Goal: Task Accomplishment & Management: Complete application form

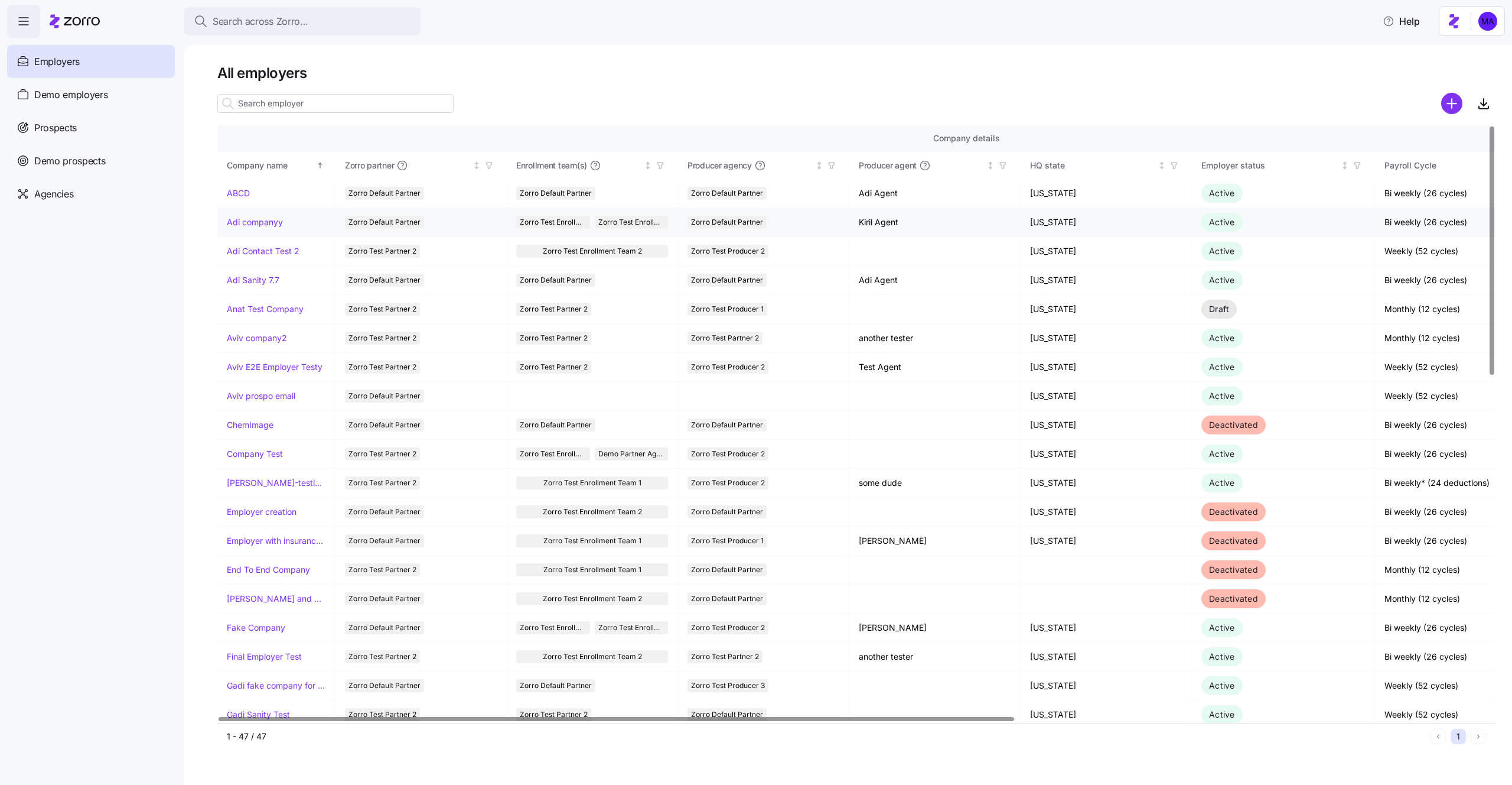
click at [262, 217] on link "Adi companyy" at bounding box center [255, 221] width 57 height 12
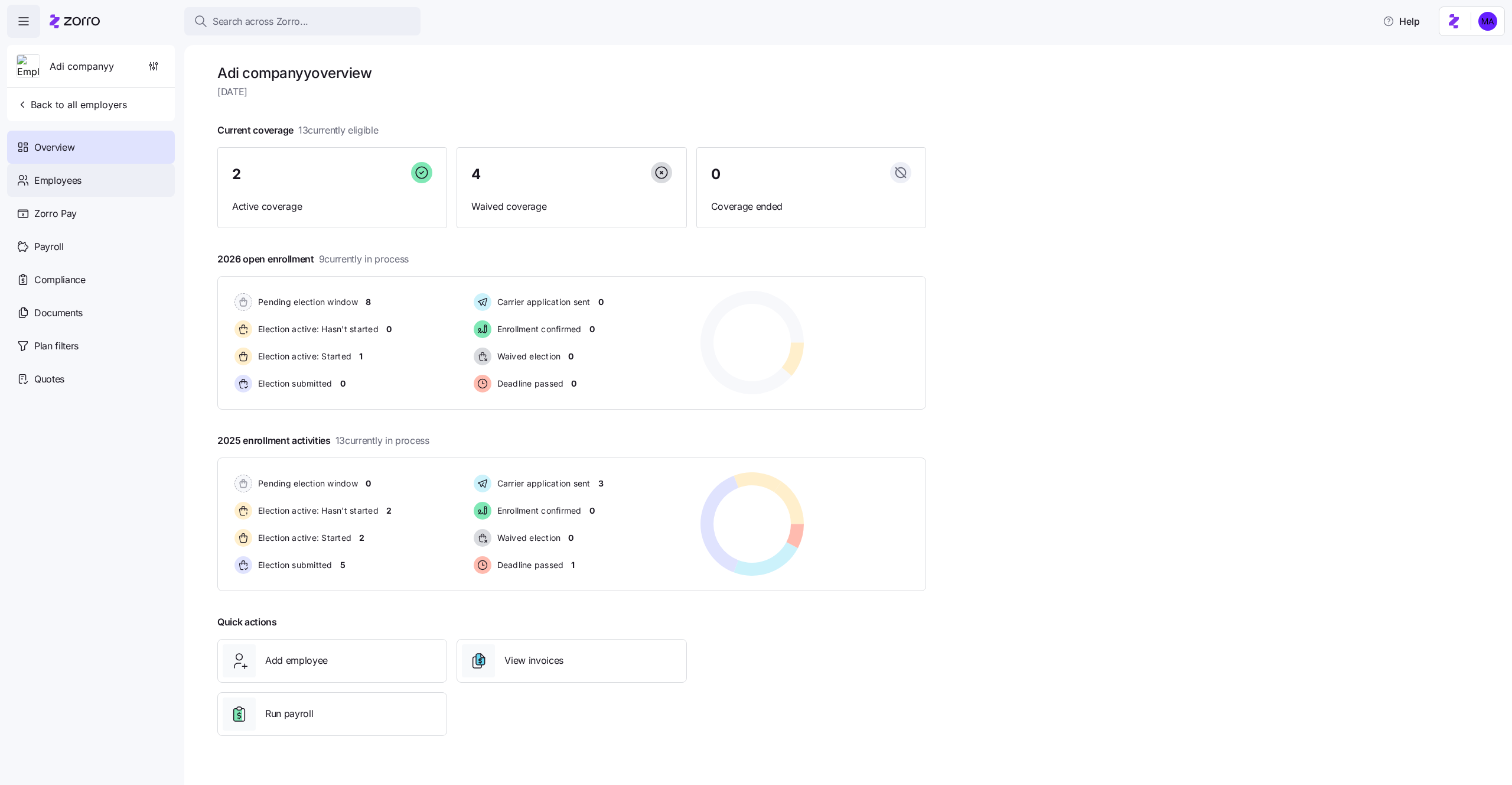
click at [44, 187] on span "Employees" at bounding box center [57, 181] width 47 height 15
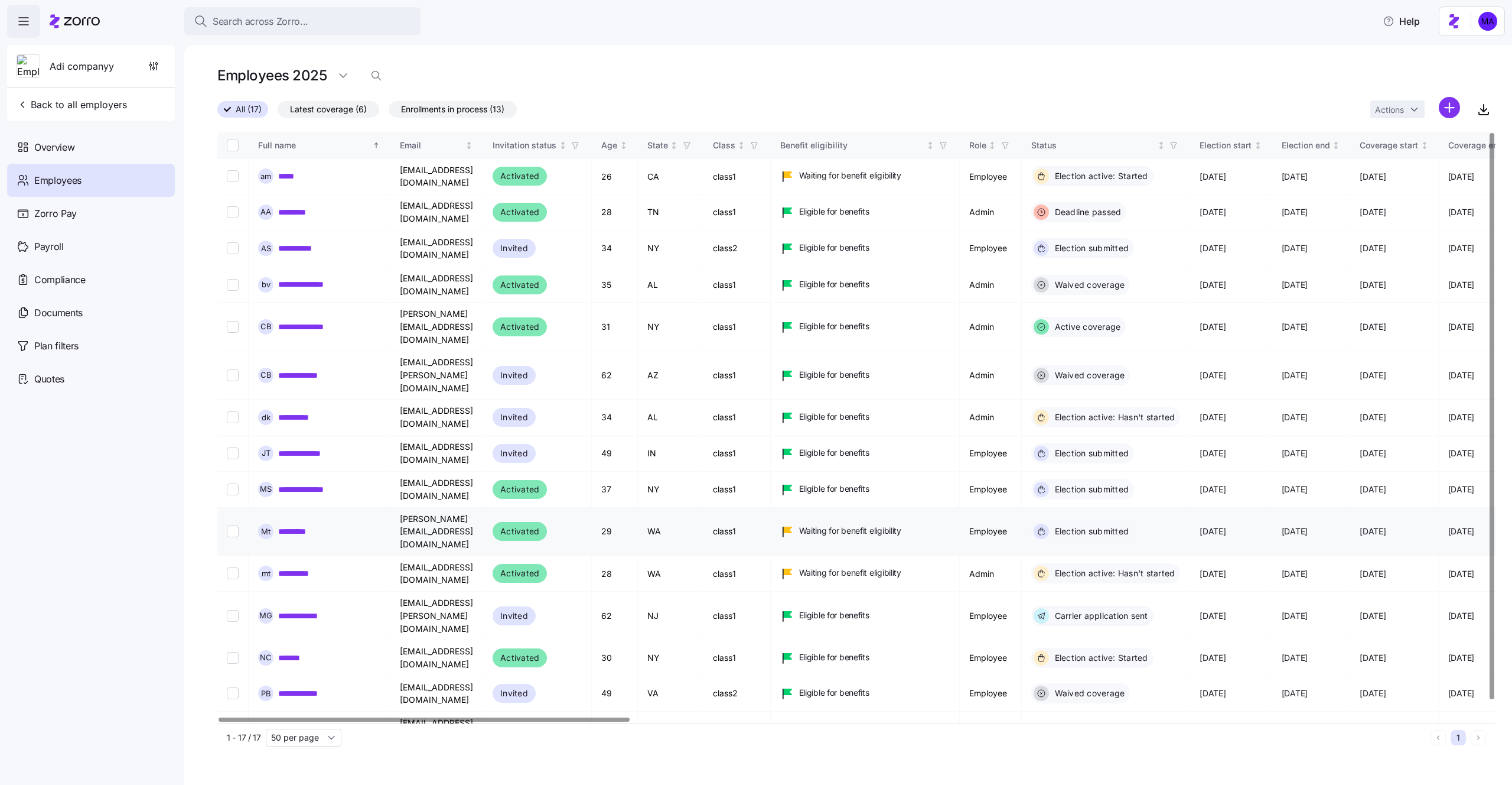
click at [312, 525] on link "*********" at bounding box center [296, 531] width 36 height 12
click at [231, 525] on input "Select record 10" at bounding box center [233, 531] width 12 height 12
checkbox input "true"
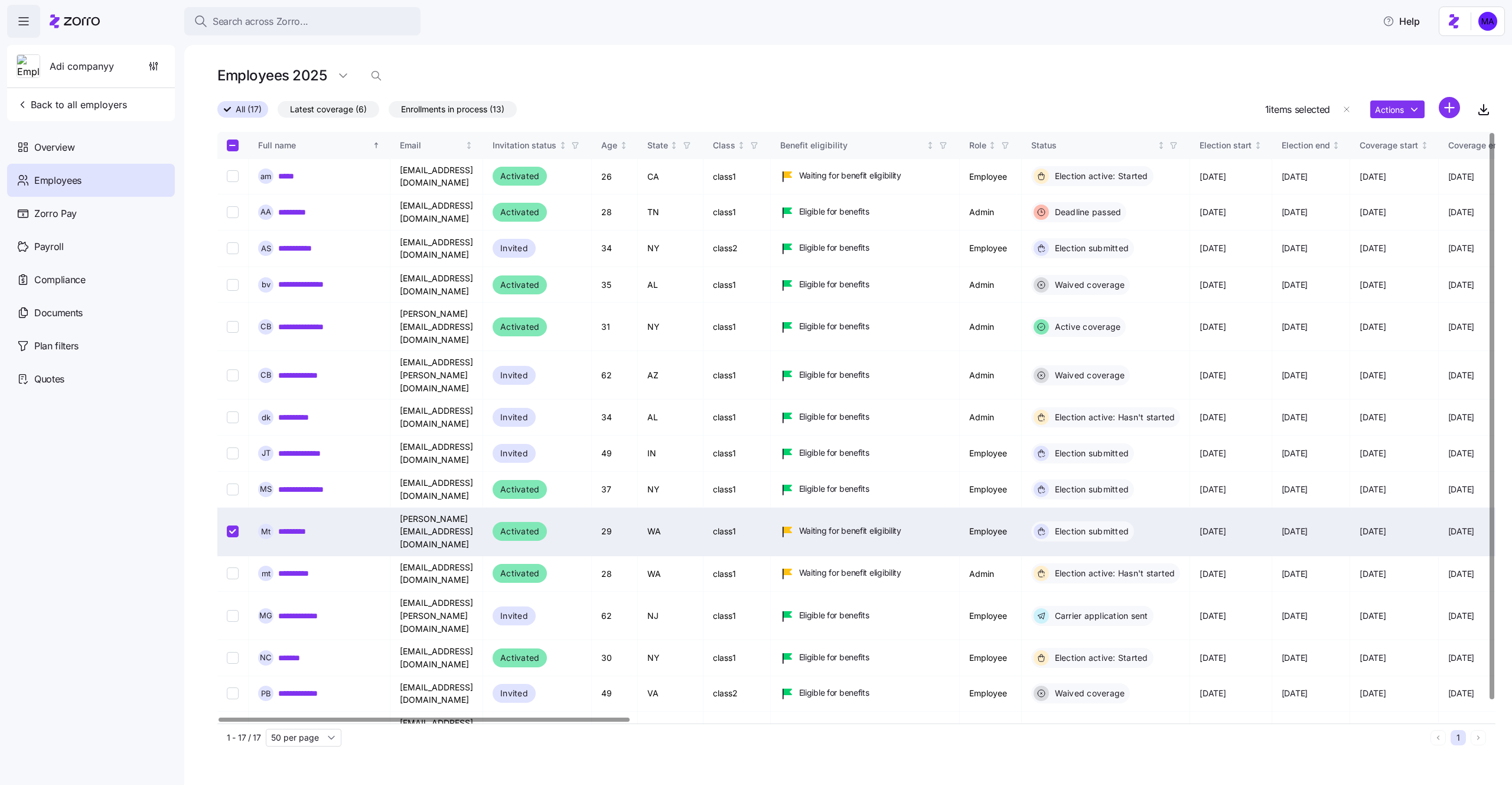
click at [1383, 118] on div "Actions" at bounding box center [1415, 109] width 89 height 25
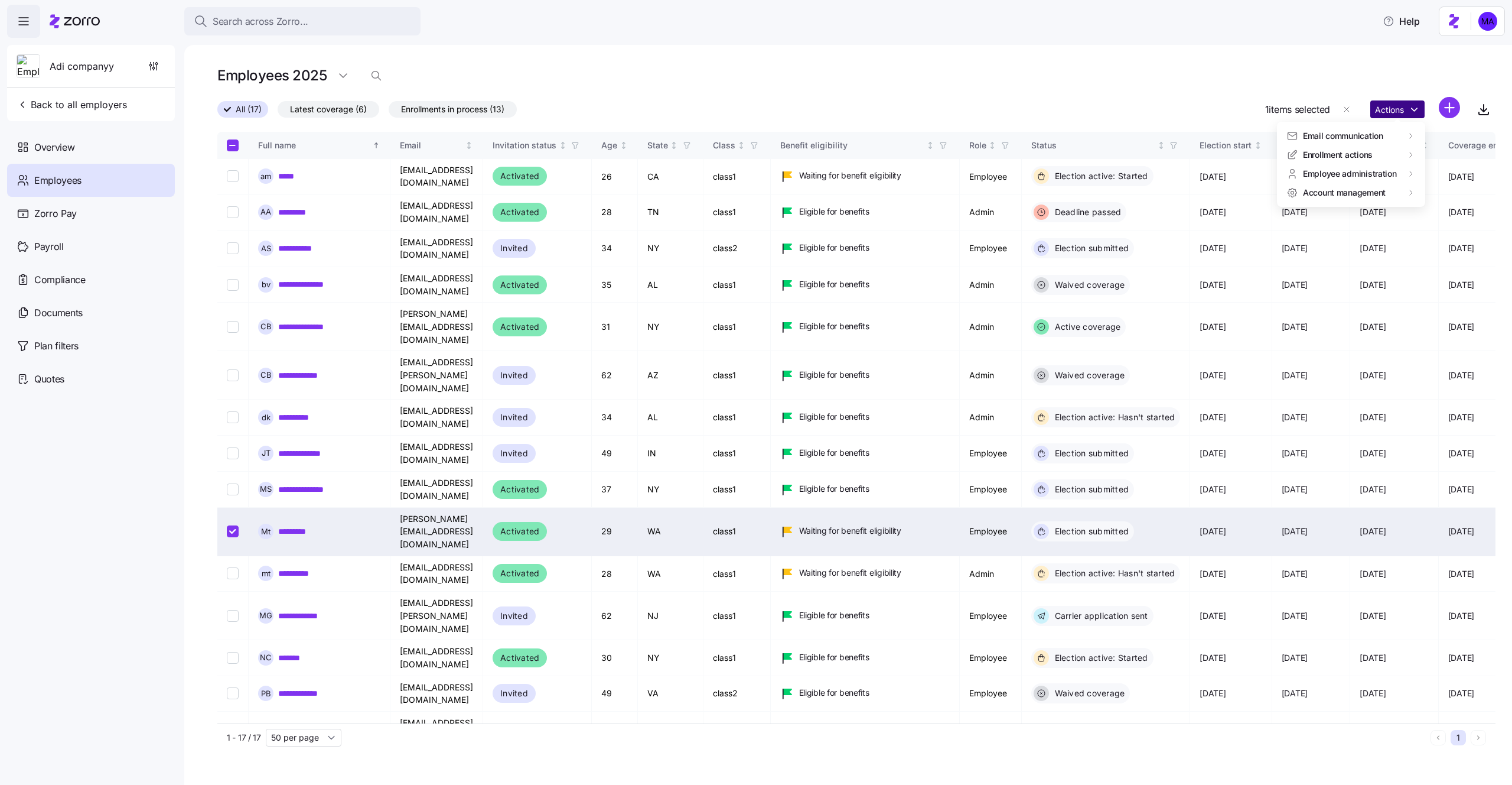
click at [1383, 113] on html "Search across Zorro... Help Adi companyy Back to all employers Overview Employe…" at bounding box center [756, 388] width 1512 height 777
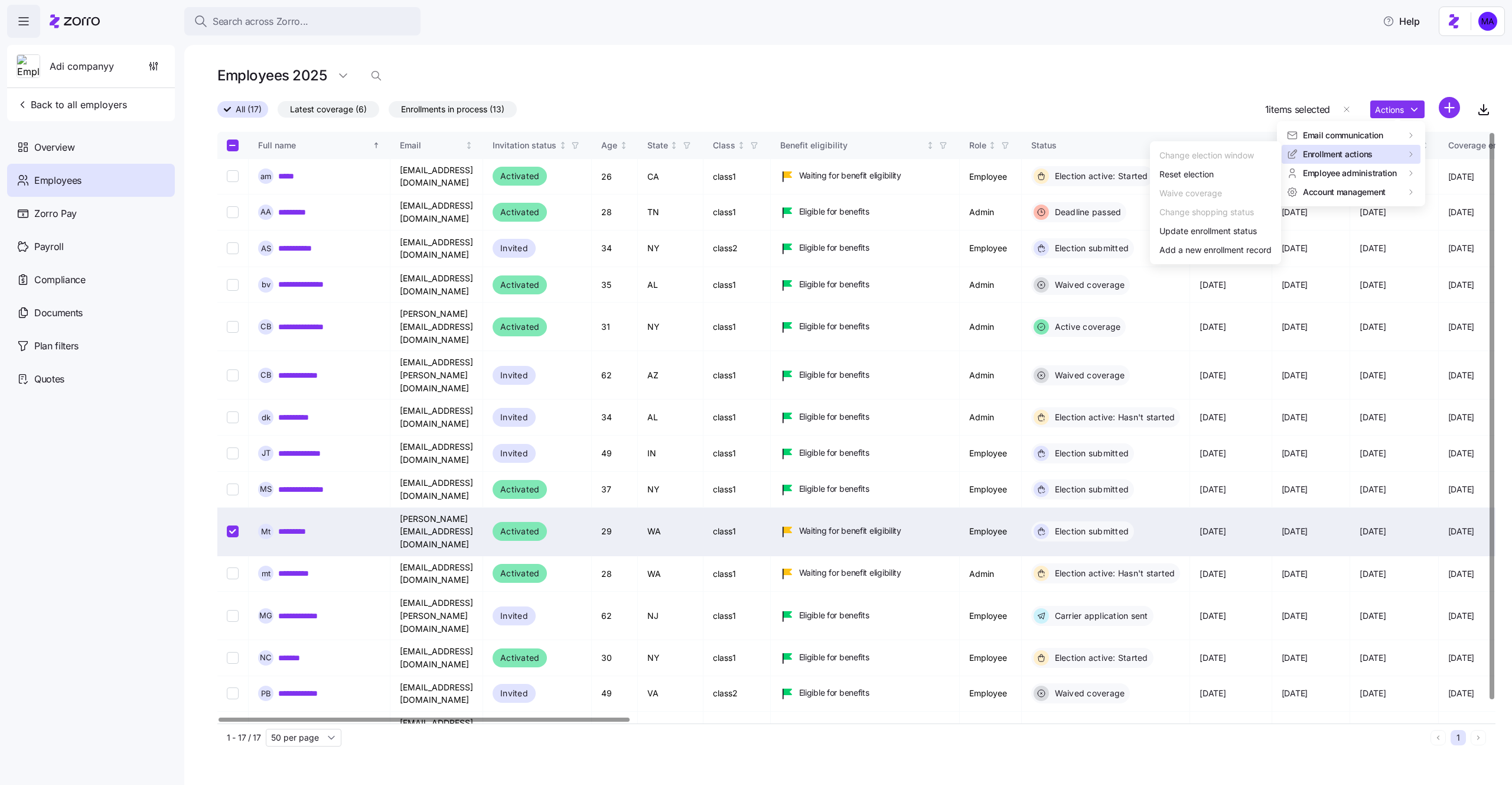
click at [122, 515] on html "Search across Zorro... Help Adi companyy Back to all employers Overview Employe…" at bounding box center [756, 388] width 1512 height 777
click at [299, 524] on div "M t *********" at bounding box center [319, 532] width 122 height 15
click at [300, 525] on link "*********" at bounding box center [296, 531] width 36 height 12
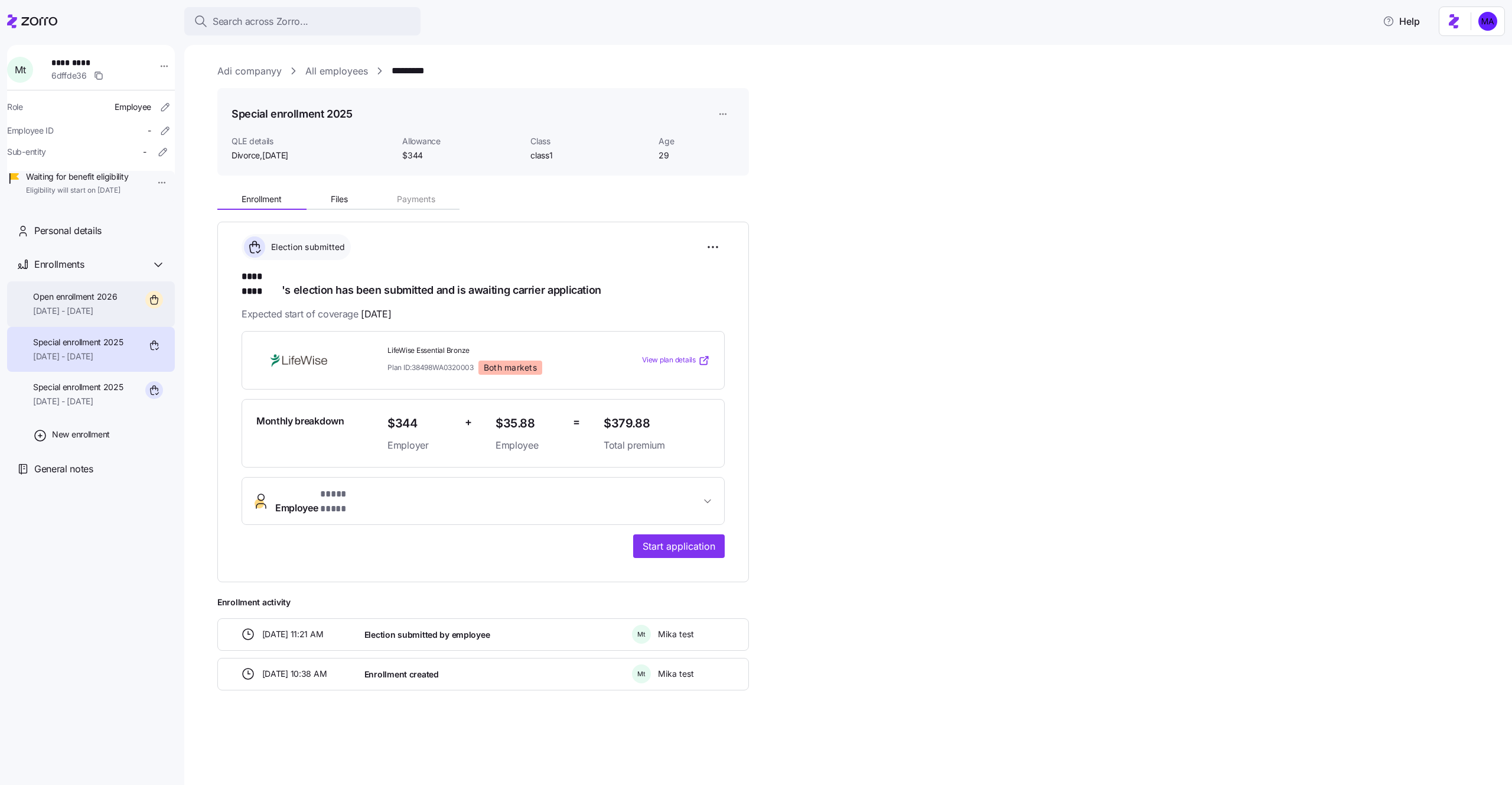
click at [113, 317] on span "01/01/2026 - 12/31/2026" at bounding box center [74, 311] width 84 height 12
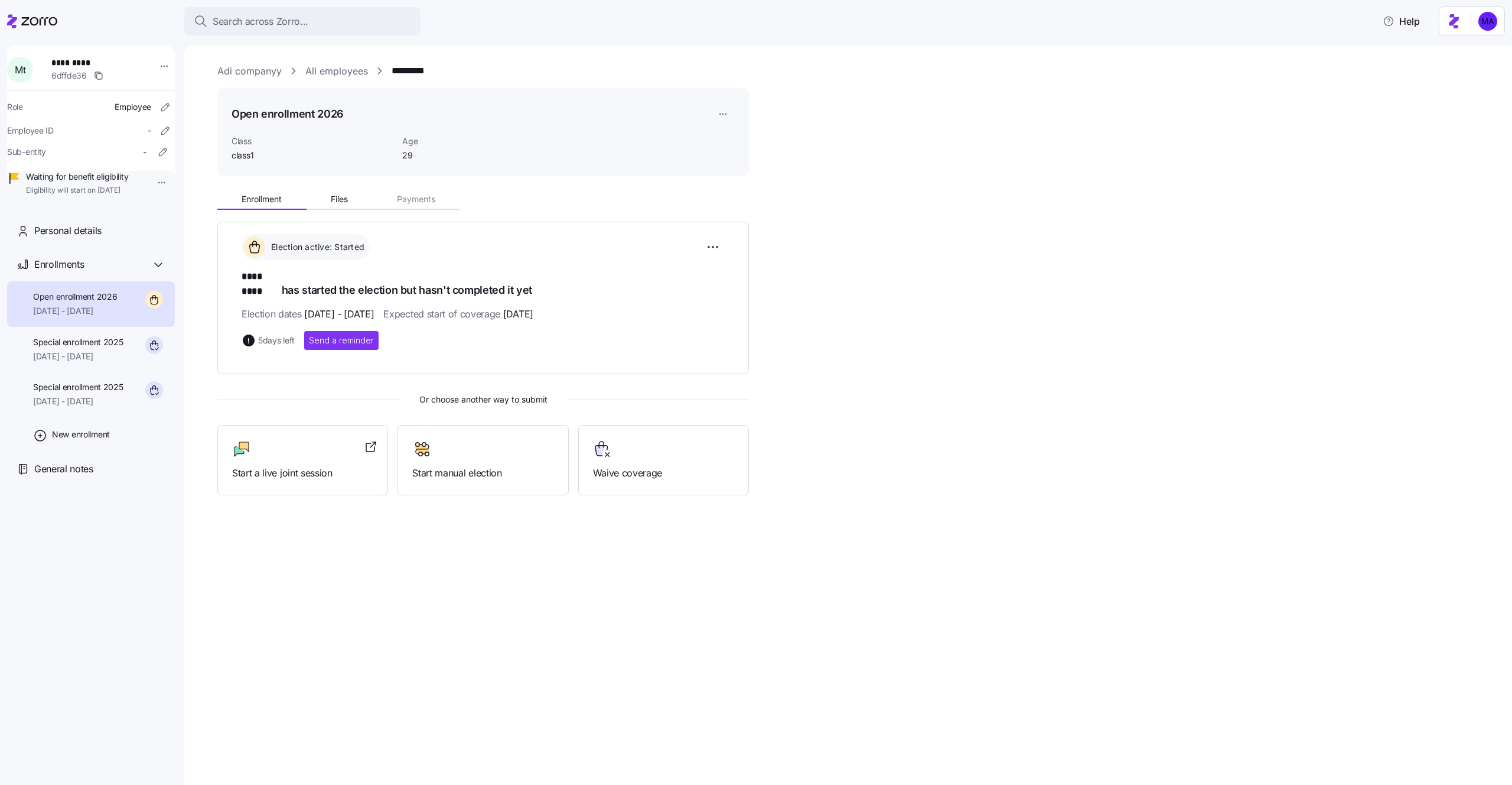
click at [699, 246] on div "Election active: Started" at bounding box center [482, 247] width 483 height 26
click at [710, 246] on html "Search across Zorro... Help M t ********* 6dffde36 Role Employee Employee ID - …" at bounding box center [756, 388] width 1512 height 777
click at [720, 115] on html "Search across Zorro... Help M t ********* 6dffde36 Role Employee Employee ID - …" at bounding box center [756, 388] width 1512 height 777
click at [837, 95] on html "Search across Zorro... Help M t ********* 6dffde36 Role Employee Employee ID - …" at bounding box center [756, 388] width 1512 height 777
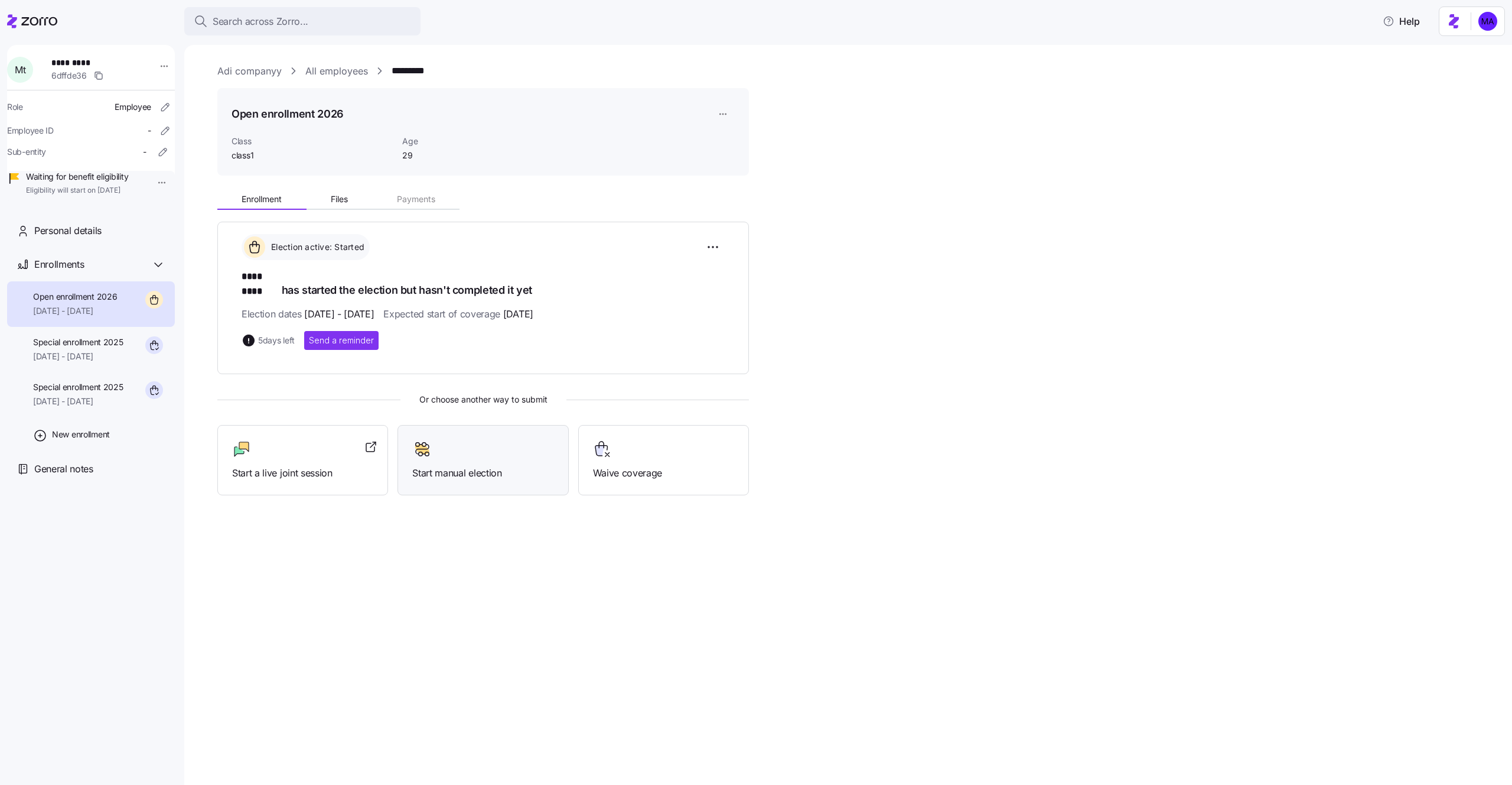
click at [482, 466] on span "Start manual election" at bounding box center [483, 473] width 141 height 15
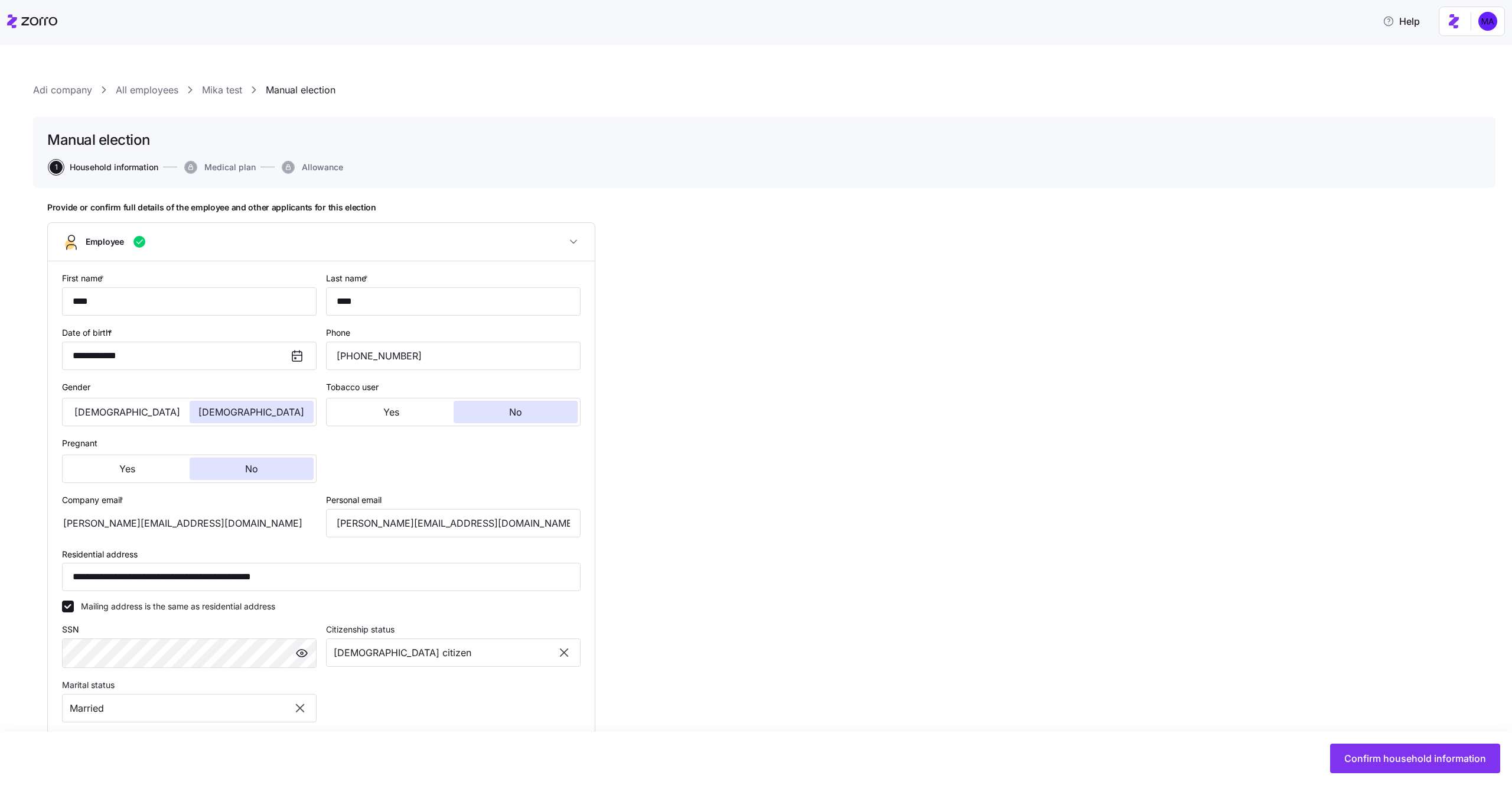
type input "class1"
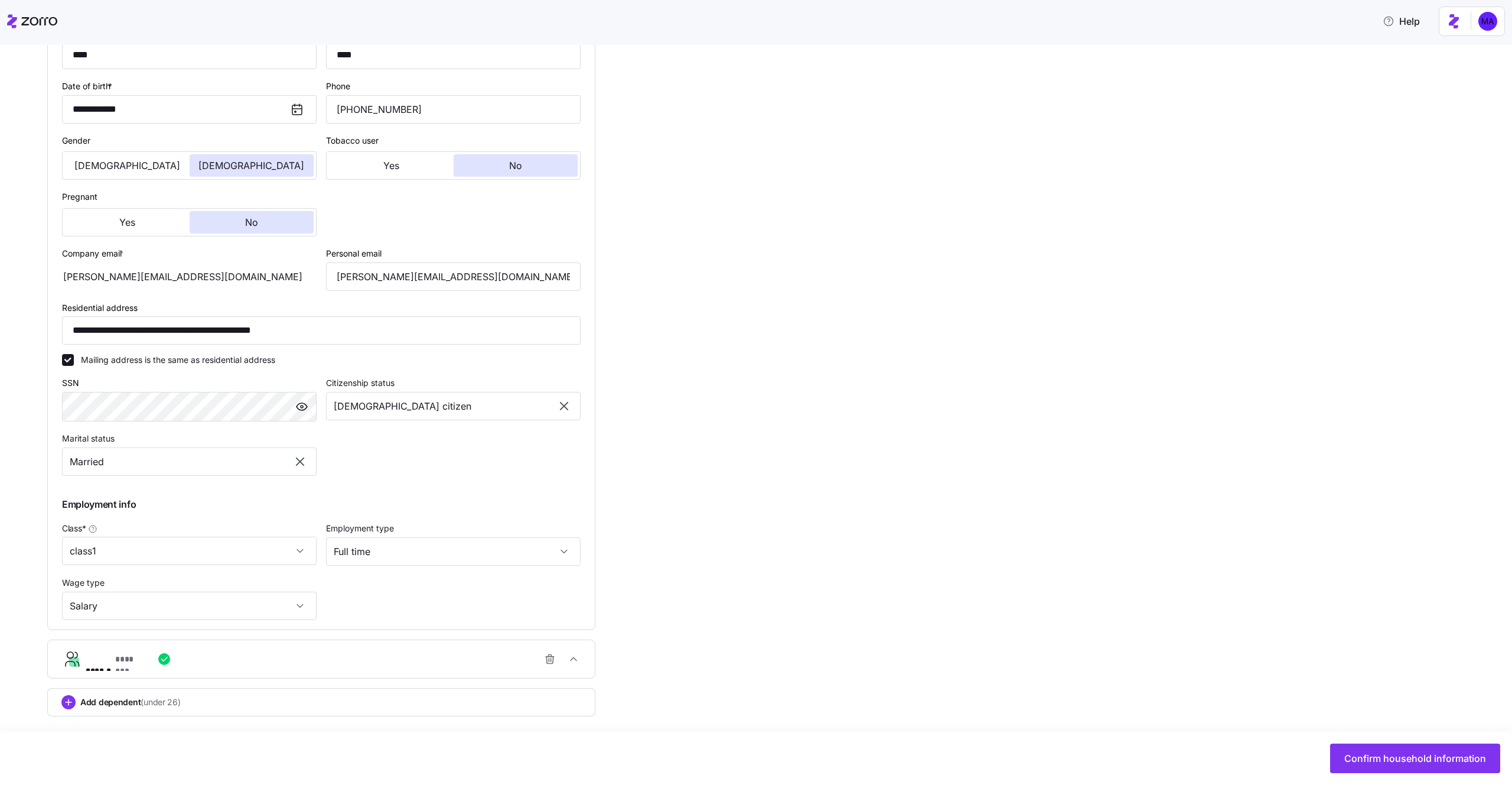
scroll to position [251, 0]
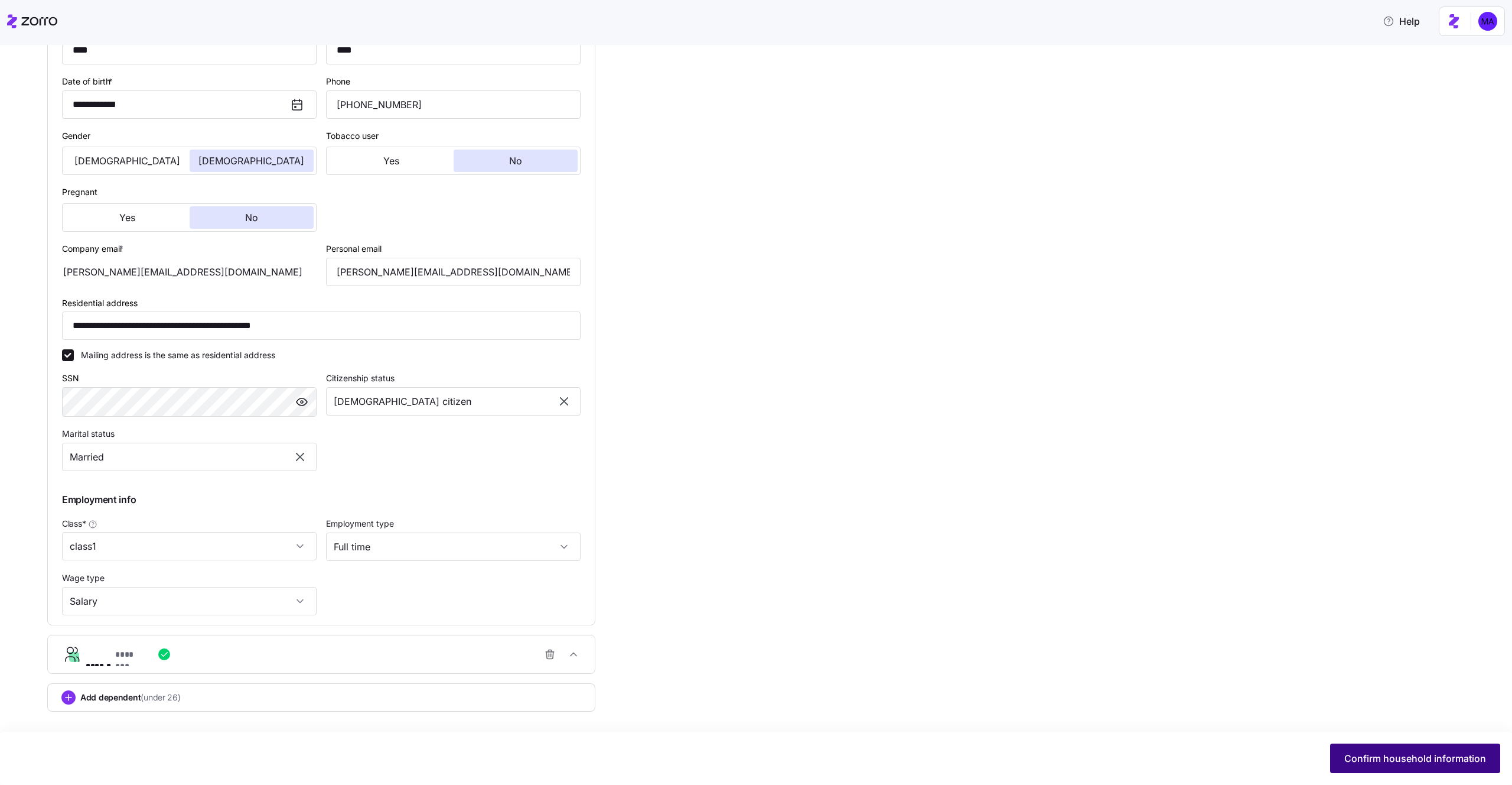
click at [1350, 750] on button "Confirm household information" at bounding box center [1415, 758] width 171 height 29
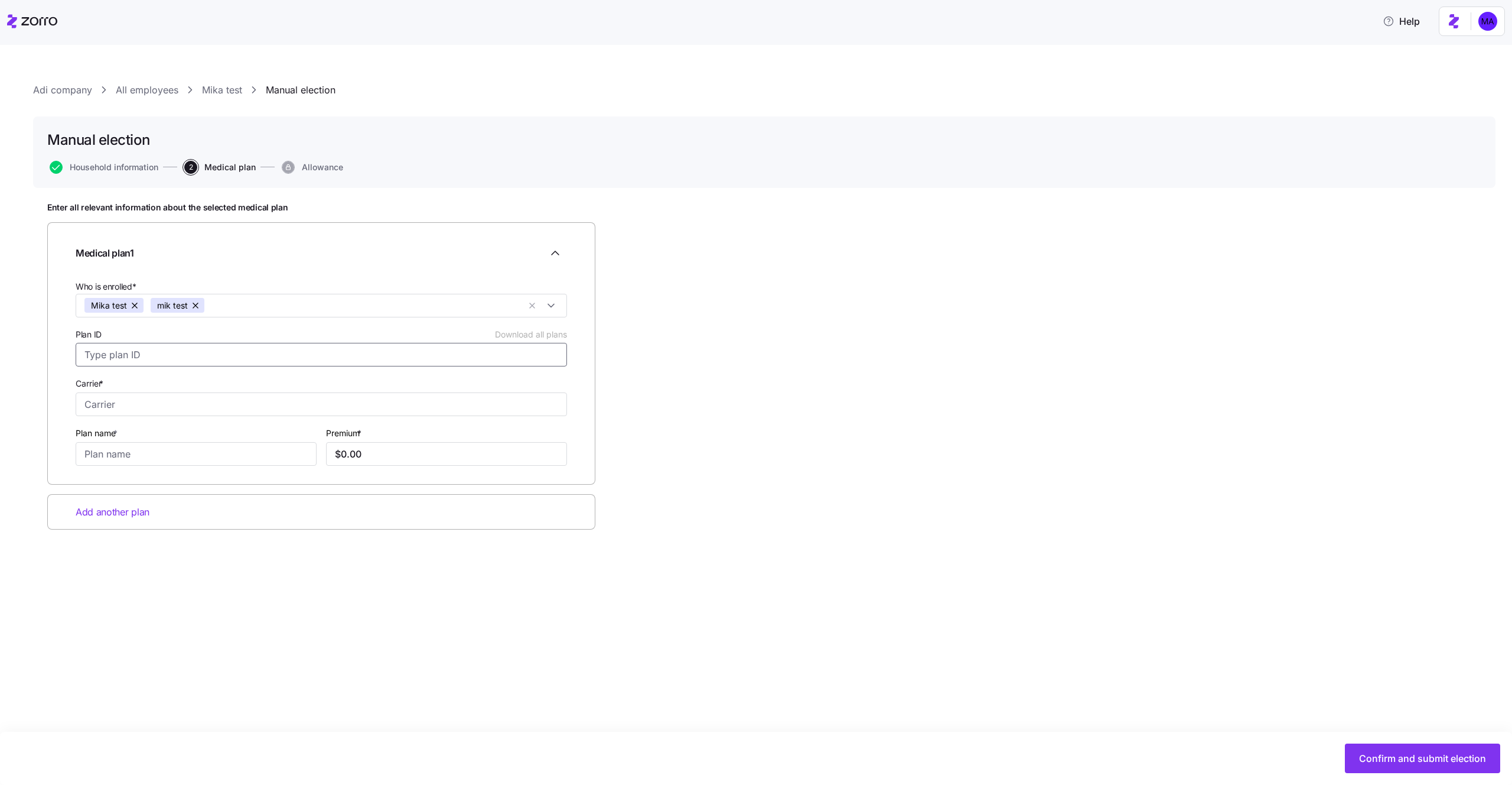
click at [485, 357] on input "Plan ID Download all plans" at bounding box center [321, 354] width 492 height 24
click at [252, 406] on input "Carrier *" at bounding box center [321, 403] width 492 height 24
click at [229, 434] on div "Aetna" at bounding box center [320, 436] width 485 height 25
type input "Aetna"
click at [229, 454] on input "Plan name *" at bounding box center [196, 453] width 241 height 24
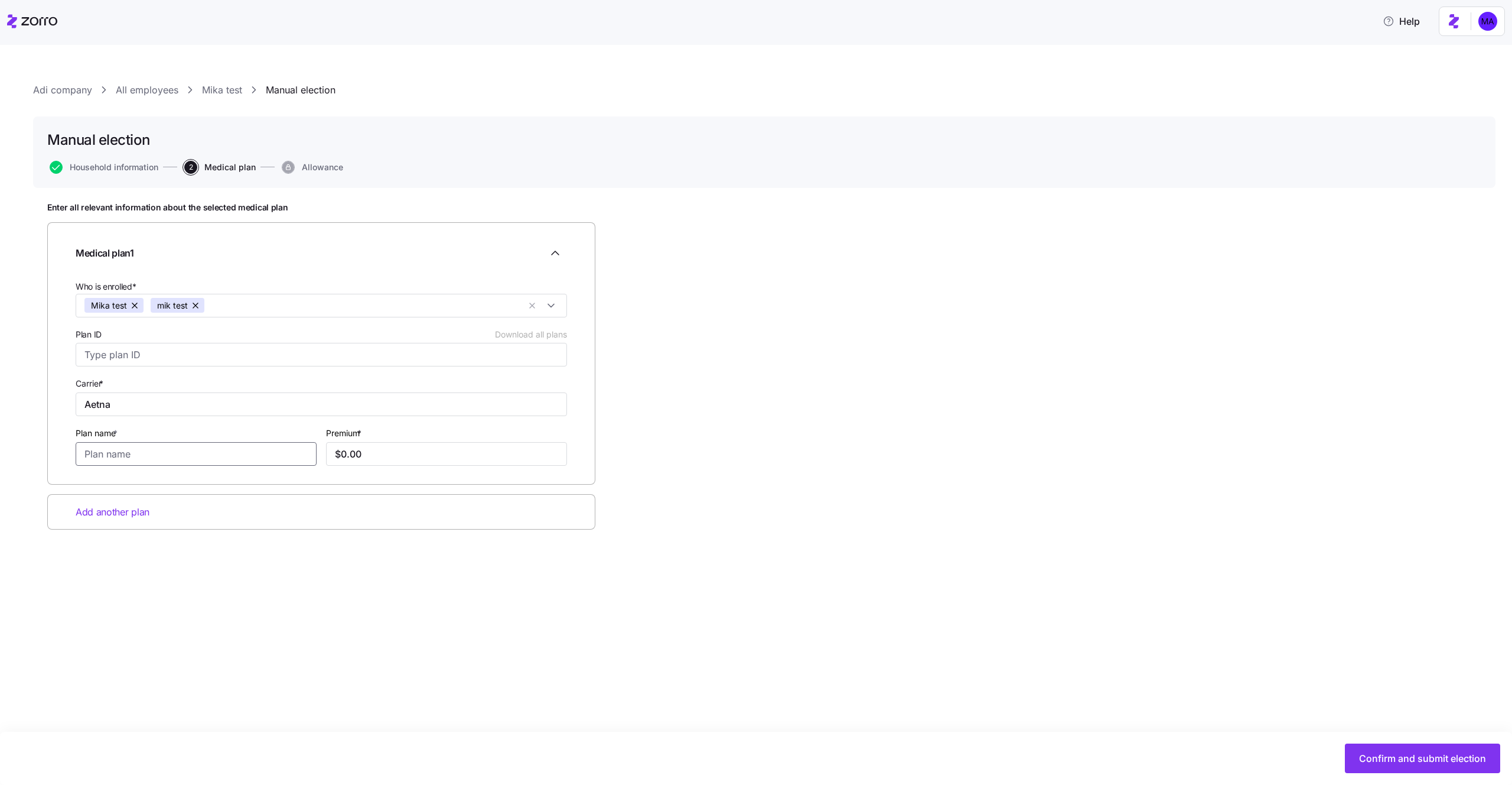
type input "a"
type input "t"
type input "bb"
click at [421, 450] on input "$0.00" at bounding box center [447, 453] width 241 height 24
click at [299, 536] on div "Enter all relevant information about the selected medical plan Medical plan 1 W…" at bounding box center [764, 395] width 1434 height 386
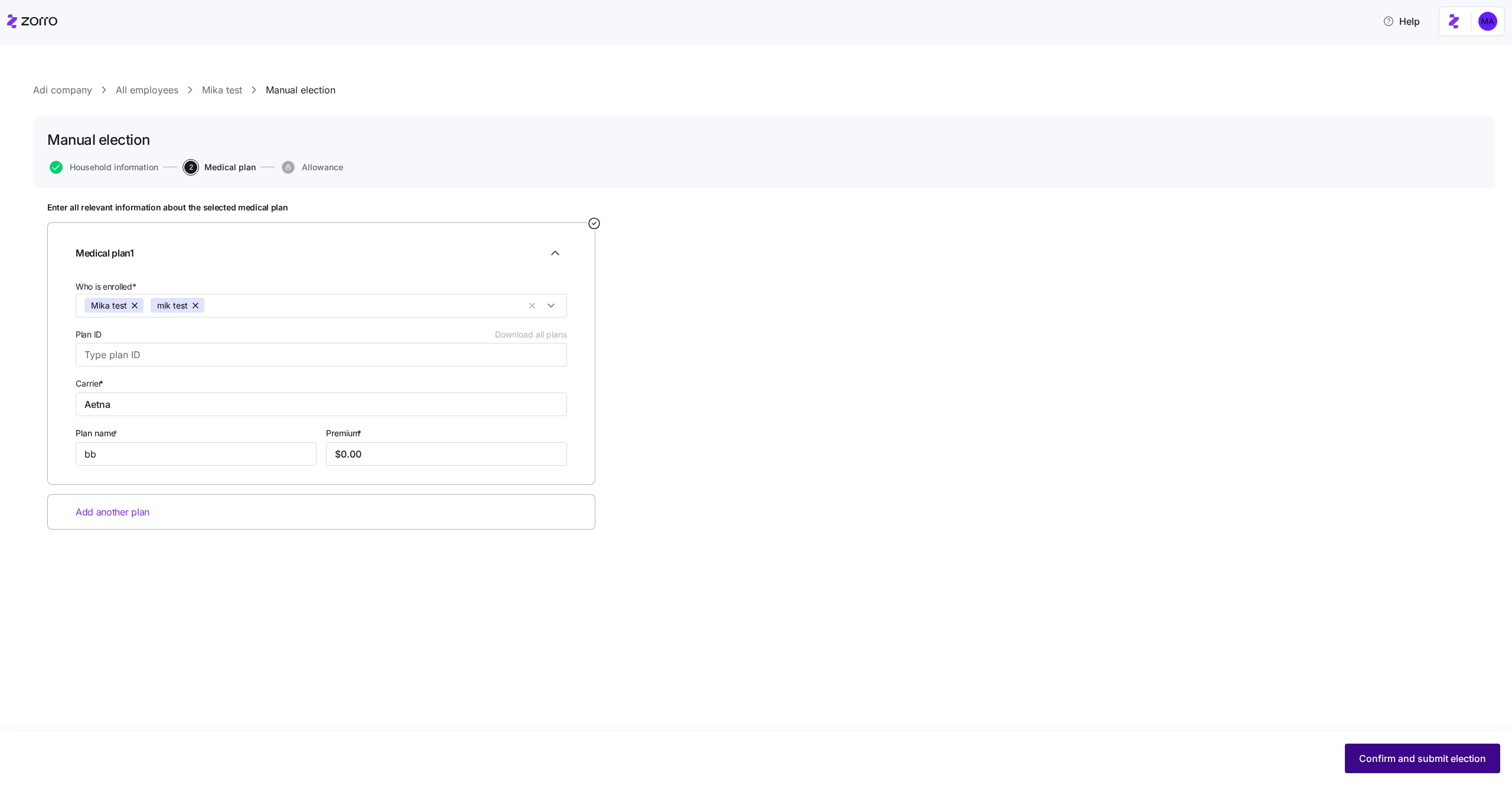
click at [1365, 766] on button "Confirm and submit election" at bounding box center [1423, 758] width 155 height 29
click at [308, 344] on input "Plan ID Download all plans" at bounding box center [321, 354] width 492 height 24
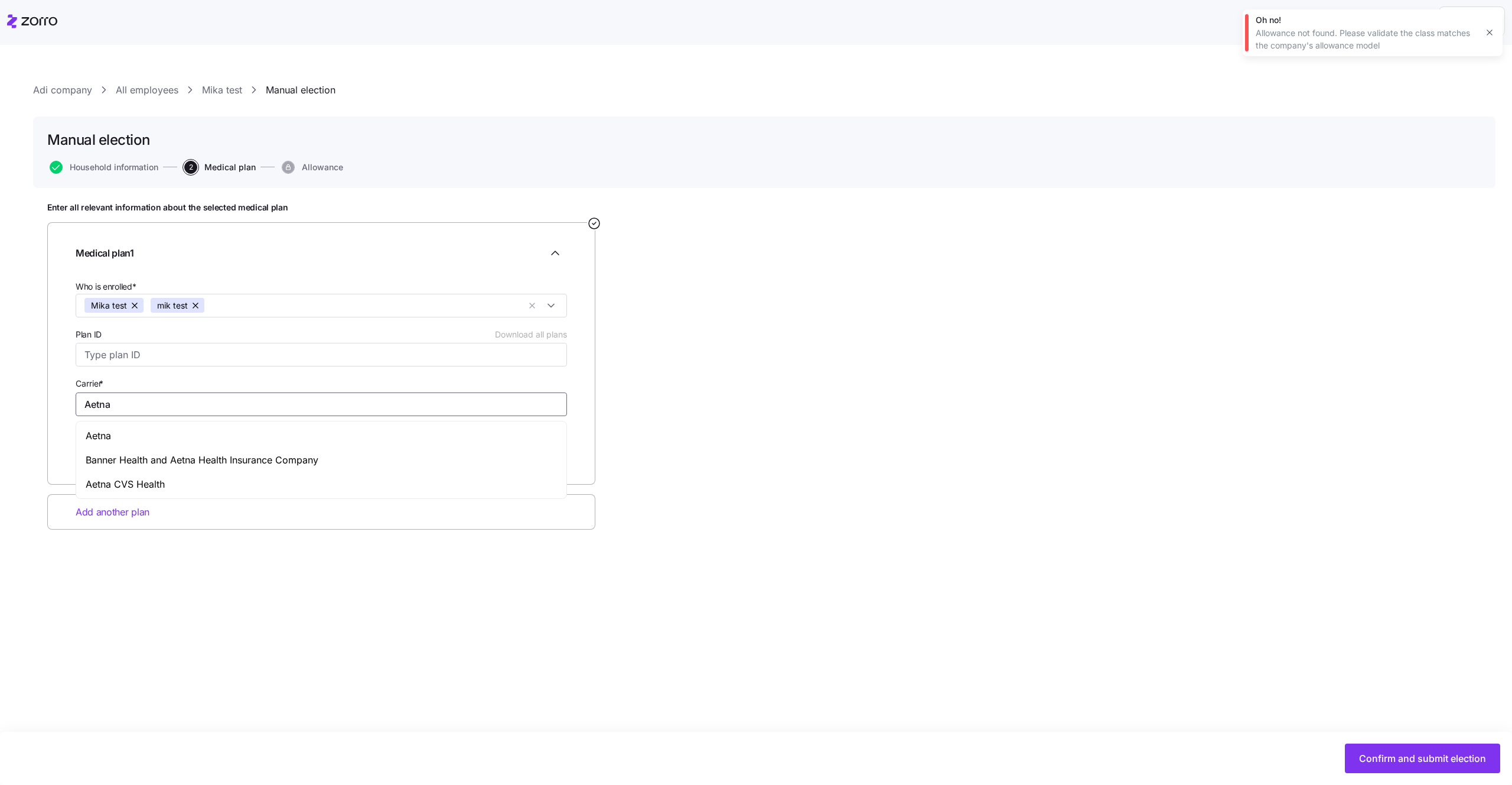
click at [267, 401] on input "Aetna" at bounding box center [321, 403] width 492 height 24
click at [249, 436] on div "Aetna" at bounding box center [320, 436] width 485 height 25
click at [240, 460] on input "bb" at bounding box center [196, 453] width 241 height 24
click at [382, 457] on input "$0.00" at bounding box center [447, 453] width 241 height 24
type input "$0.00"
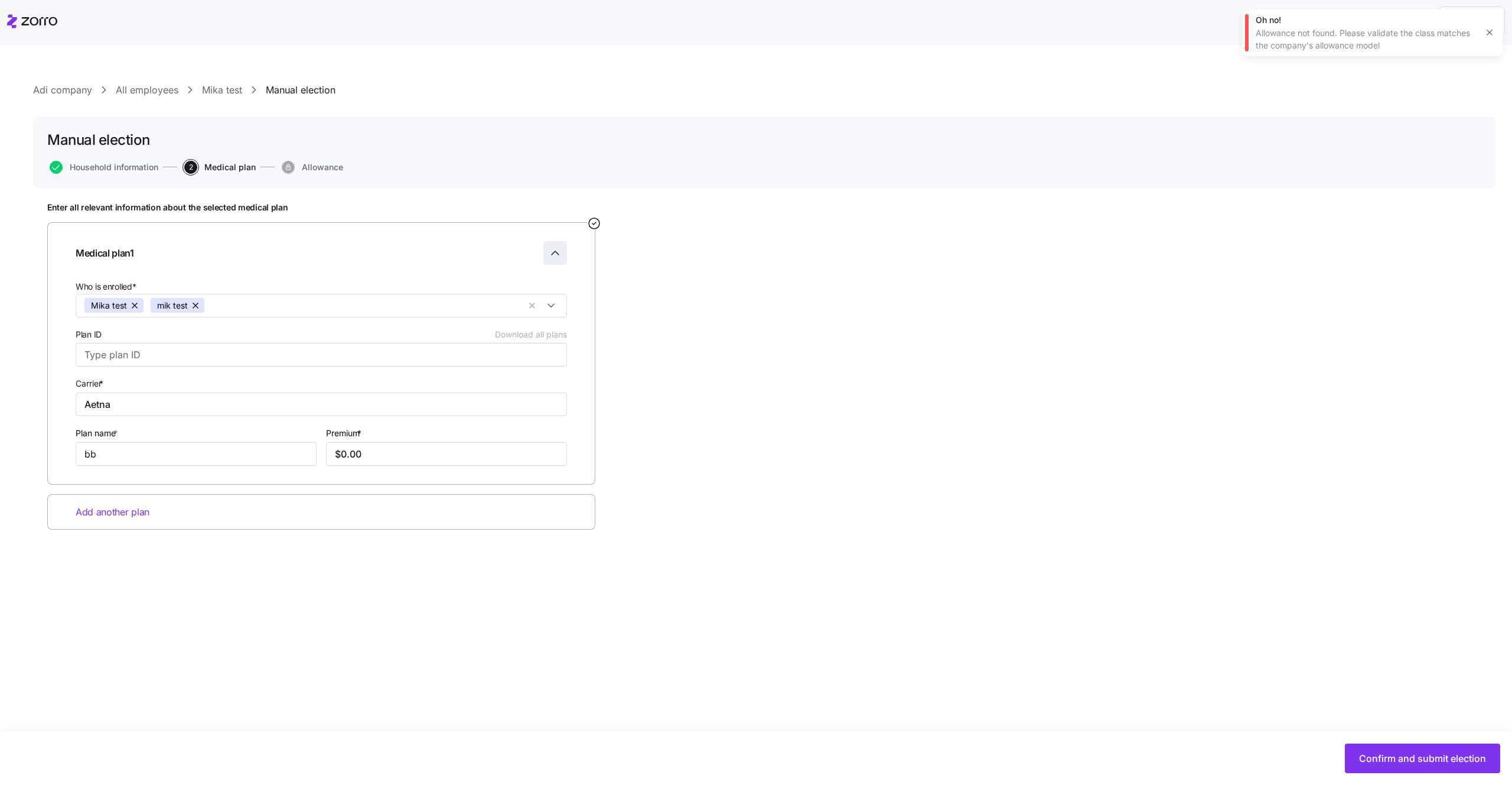
click at [557, 252] on icon "Collapse employee form" at bounding box center [555, 253] width 14 height 14
click at [548, 253] on span "button" at bounding box center [555, 245] width 23 height 23
click at [171, 517] on div "Add another plan" at bounding box center [321, 512] width 548 height 36
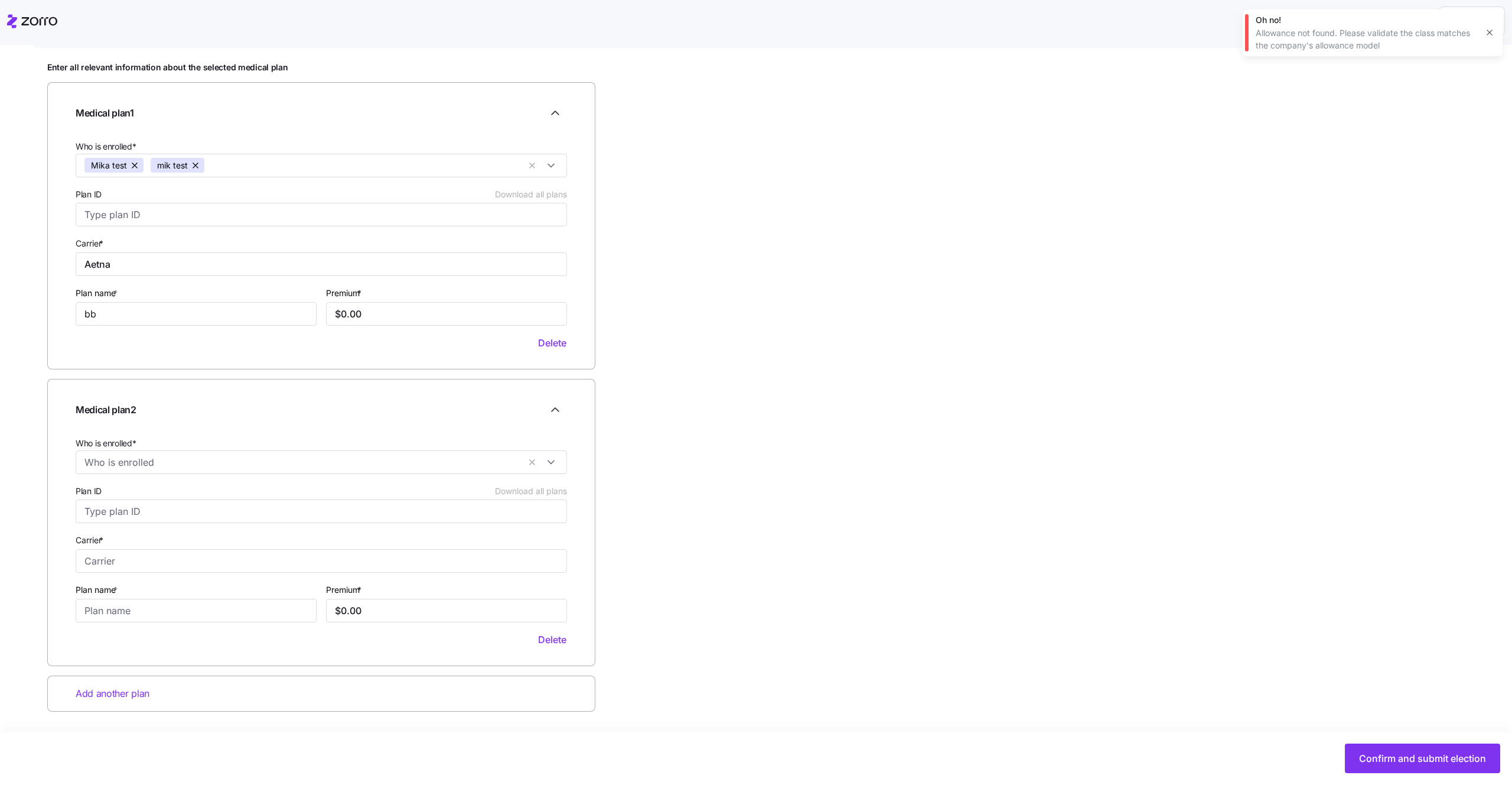
scroll to position [139, 0]
click at [210, 463] on input "Who is enrolled*" at bounding box center [301, 463] width 434 height 15
click at [135, 499] on div "Mika test" at bounding box center [321, 492] width 474 height 14
click at [289, 390] on div "Medical plan 2 Who is enrolled* Mika test Plan ID Download all plans Carrier * …" at bounding box center [321, 523] width 548 height 287
click at [241, 517] on input "Plan ID Download all plans" at bounding box center [321, 511] width 492 height 24
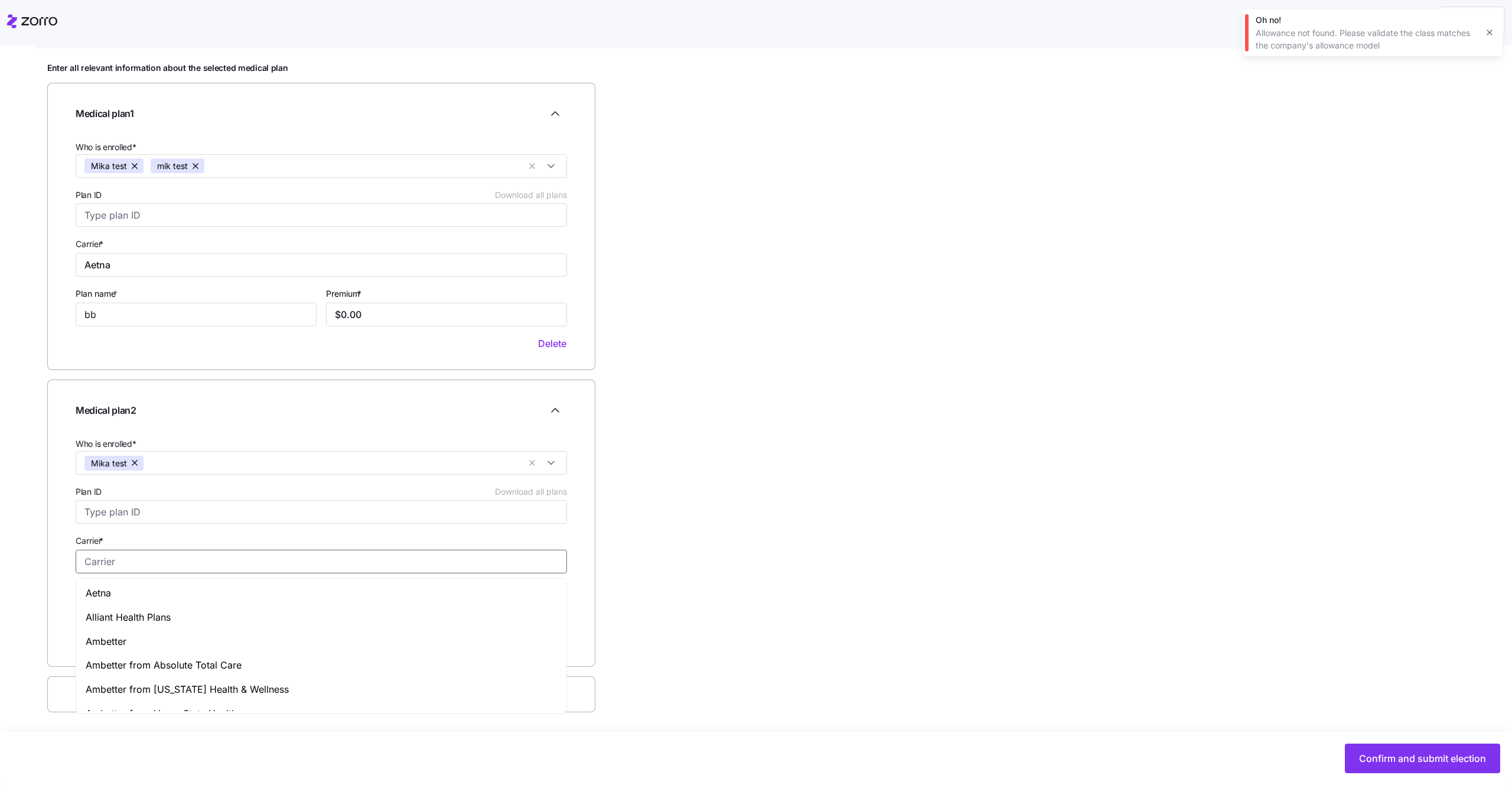
click at [115, 560] on input "Carrier *" at bounding box center [321, 561] width 492 height 24
click at [115, 634] on span "Ambetter" at bounding box center [106, 642] width 41 height 15
type input "Ambetter"
click at [127, 630] on div "Delete" at bounding box center [321, 640] width 501 height 25
click at [134, 609] on input "Plan name *" at bounding box center [196, 611] width 241 height 24
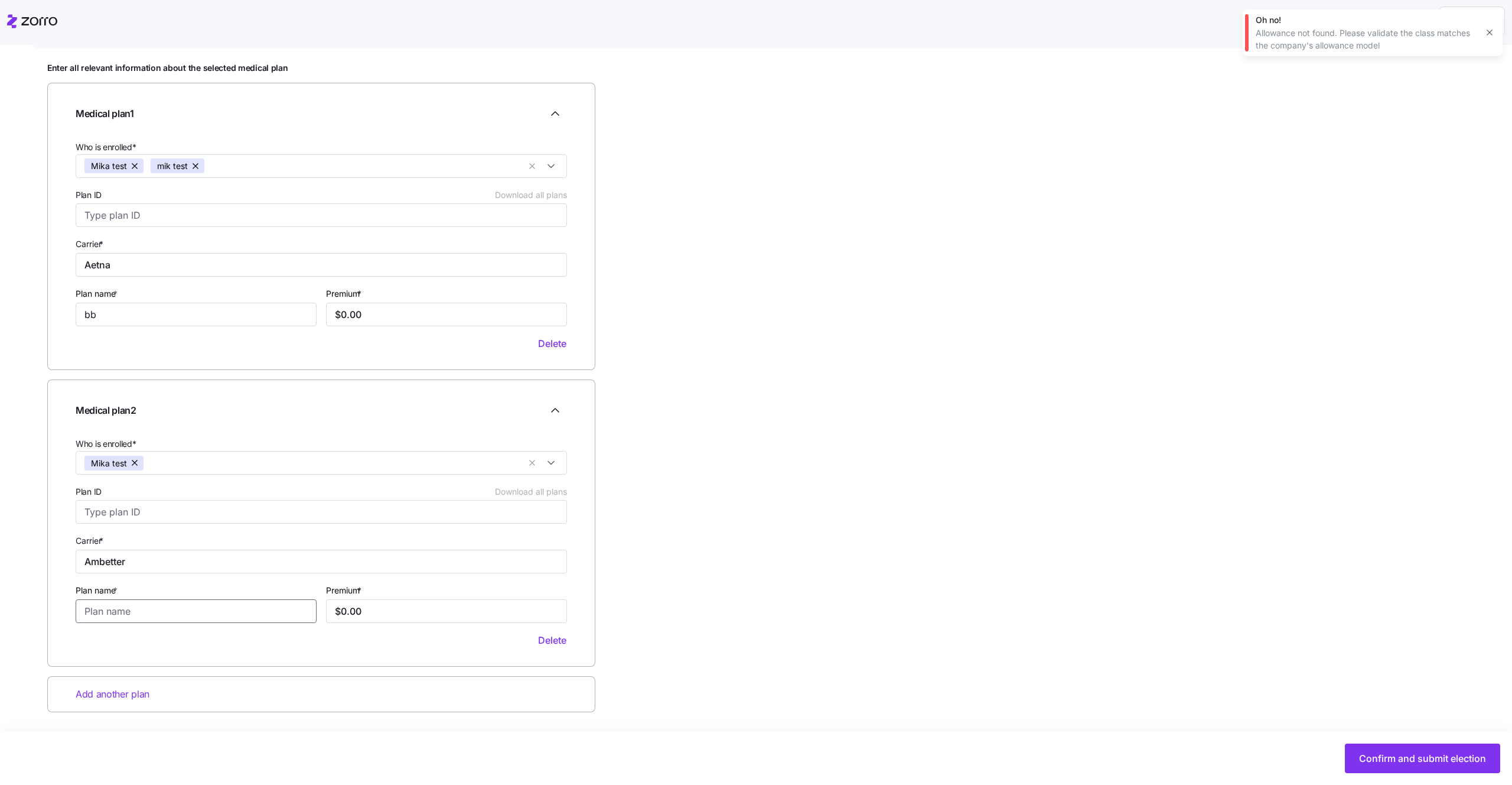
click at [134, 609] on input "Plan name *" at bounding box center [196, 611] width 241 height 24
type input "cc"
click at [1390, 756] on span "Confirm and submit election" at bounding box center [1423, 758] width 127 height 14
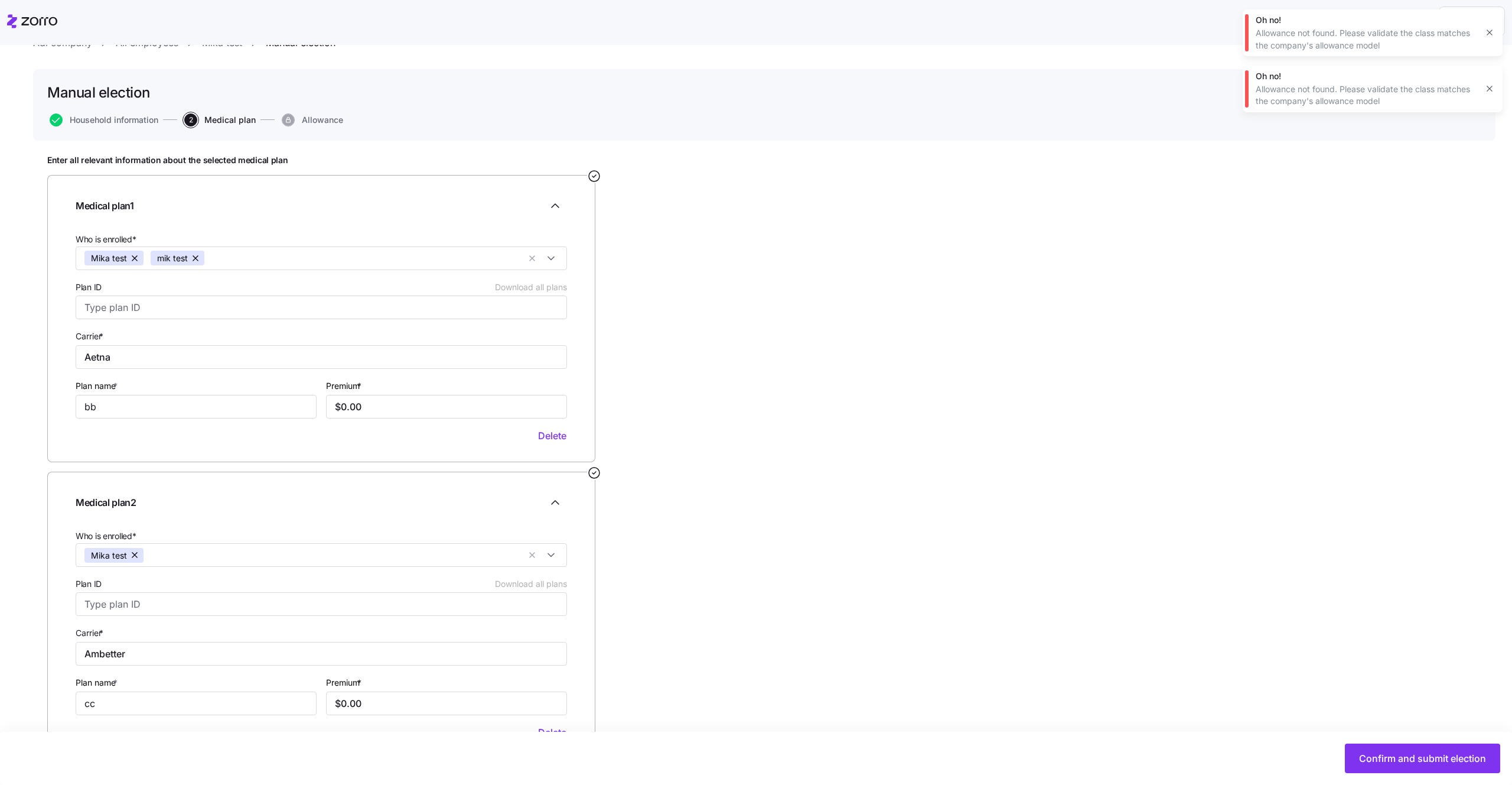
scroll to position [140, 0]
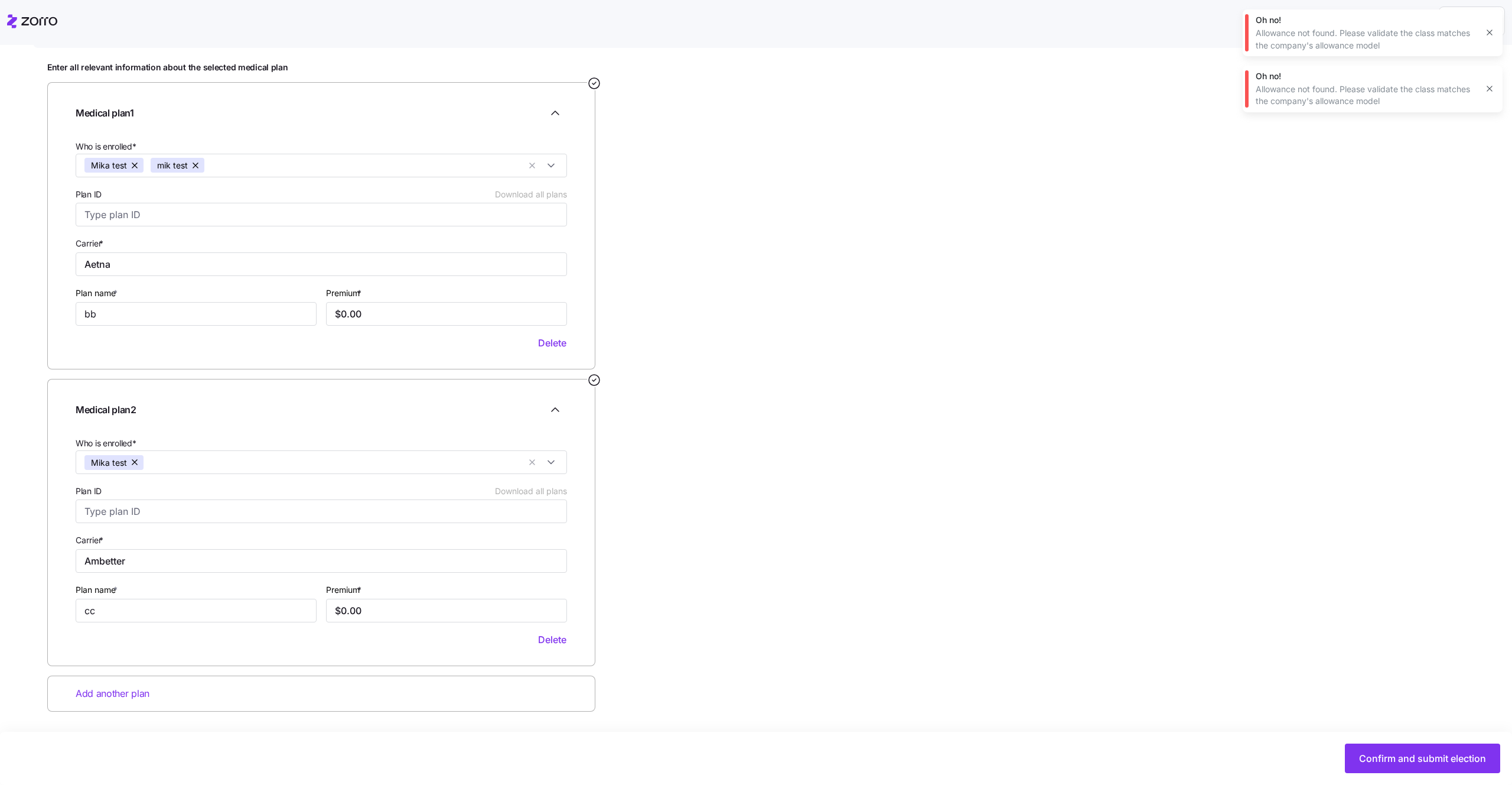
click at [593, 381] on icon "Checkmark" at bounding box center [594, 380] width 4 height 3
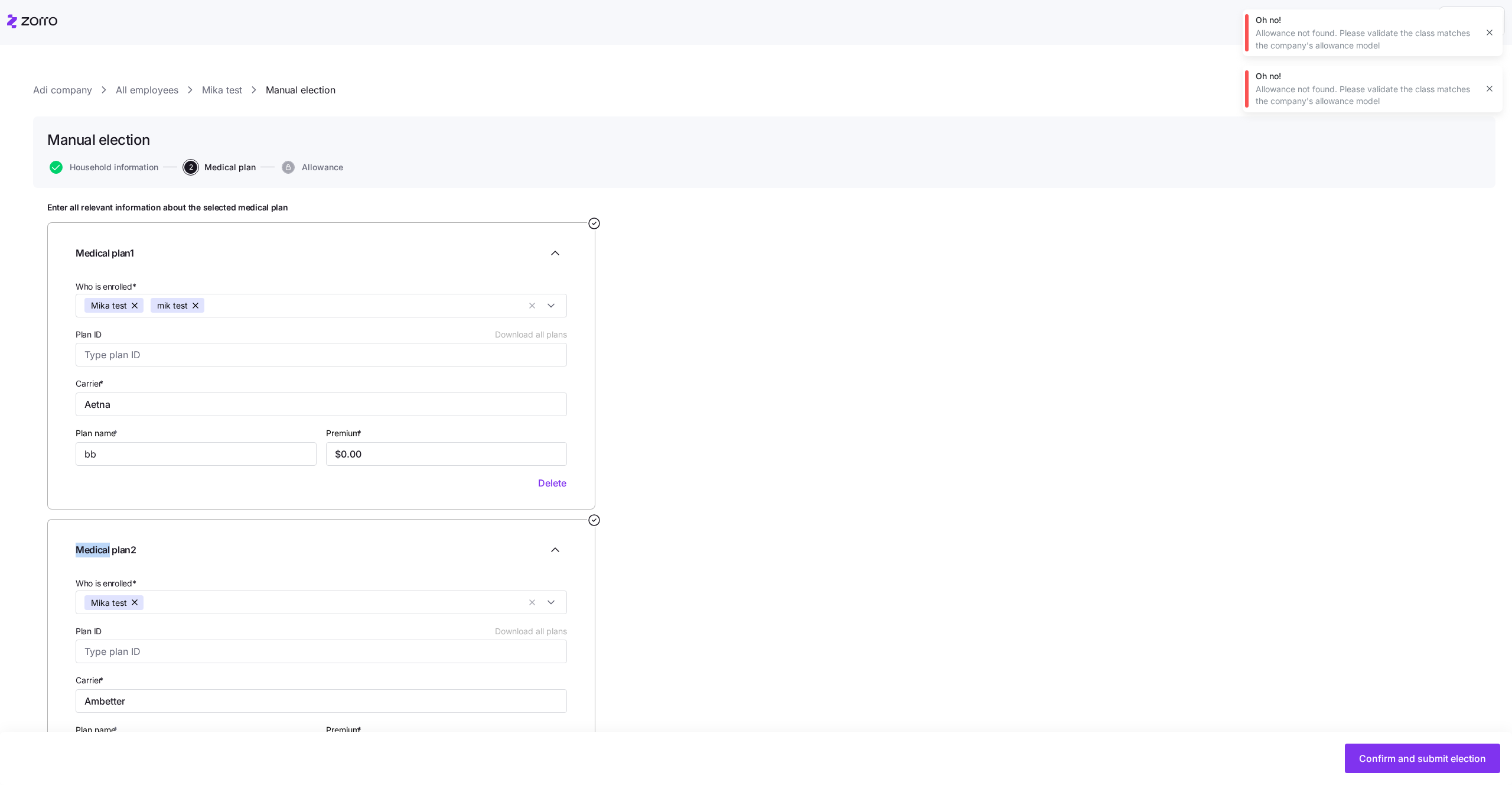
click at [328, 167] on span "Allowance" at bounding box center [322, 167] width 41 height 8
click at [127, 167] on span "Household information" at bounding box center [114, 167] width 89 height 8
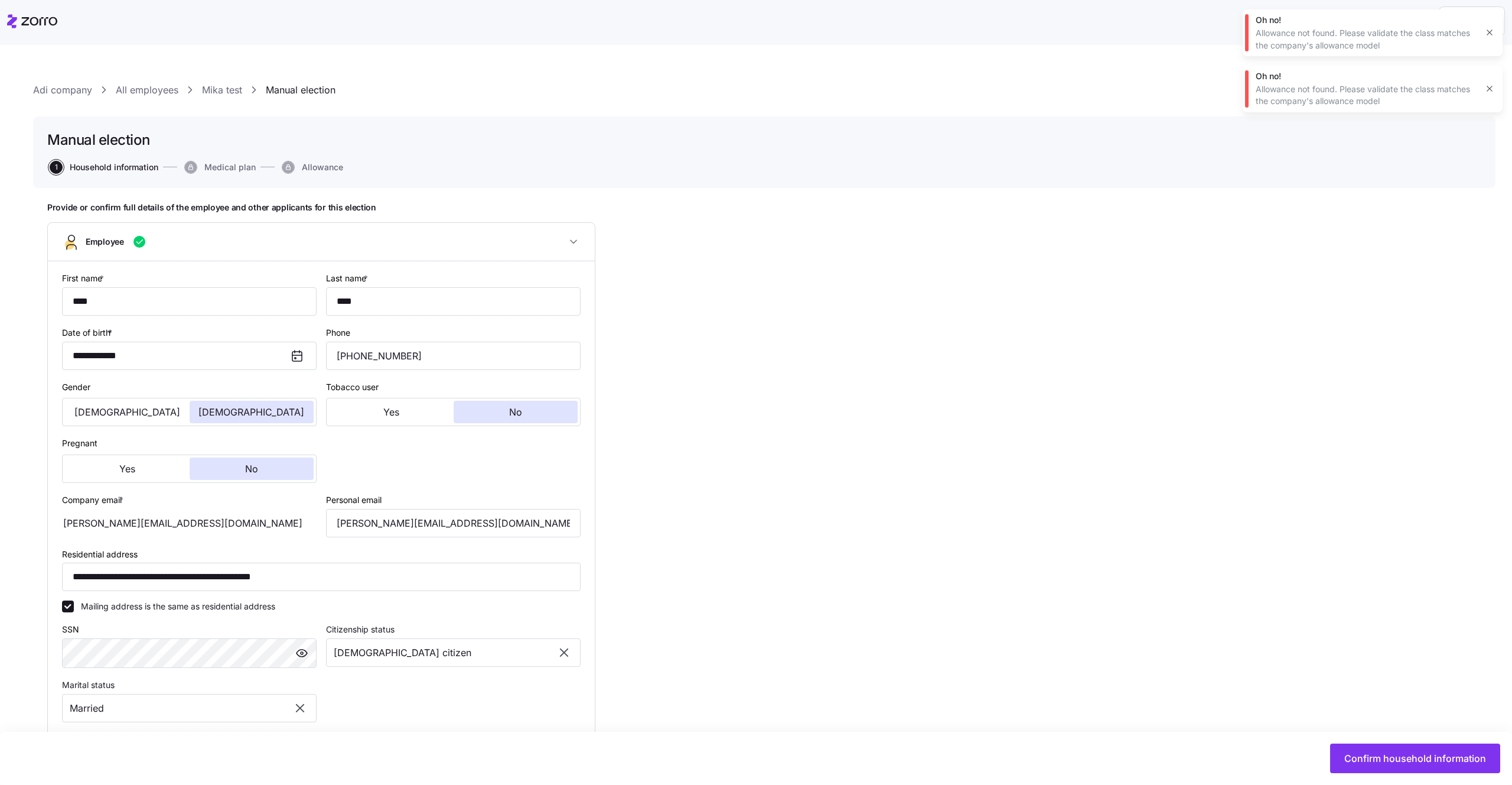
click at [221, 168] on span "Medical plan" at bounding box center [230, 167] width 52 height 8
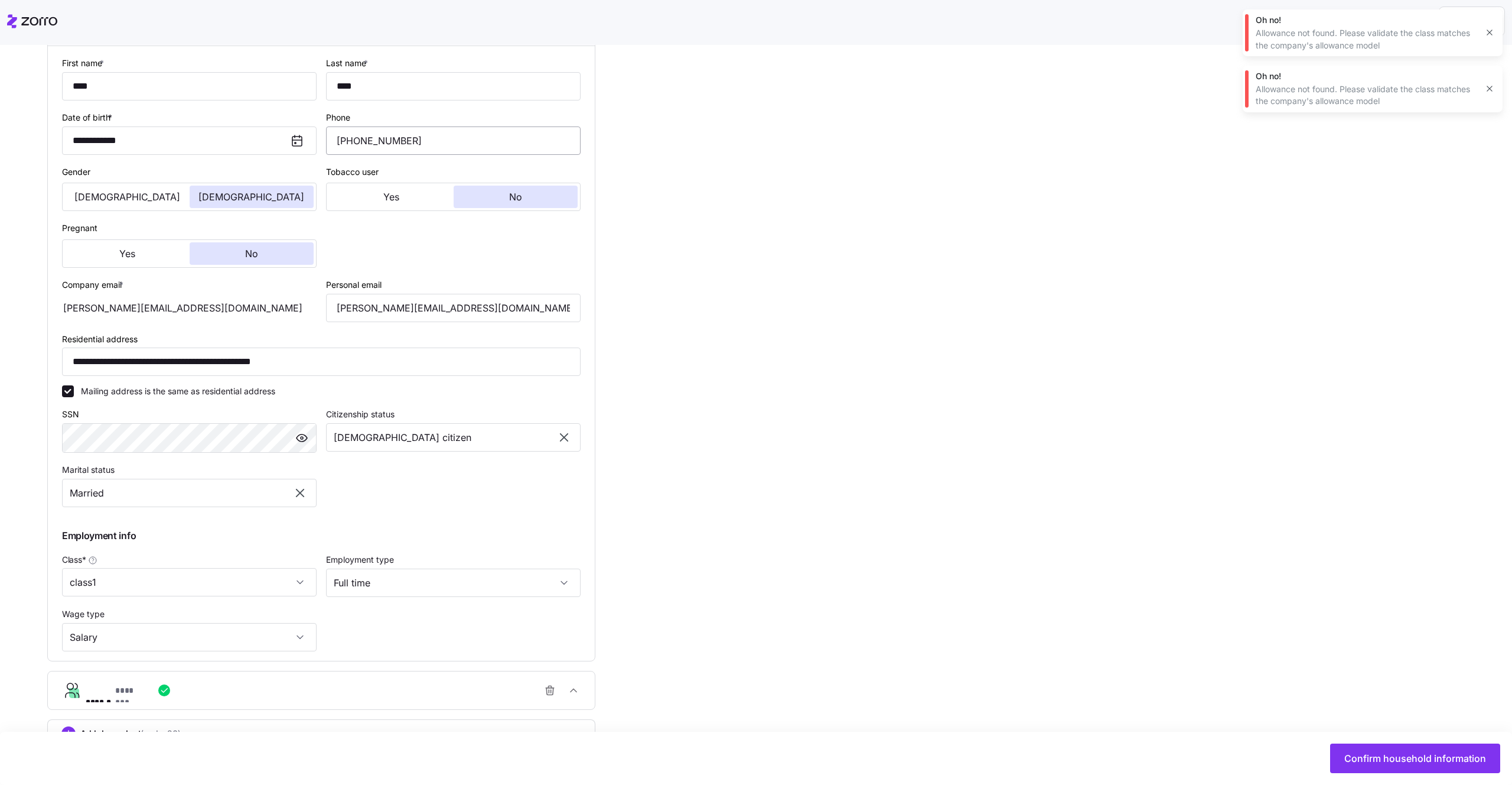
scroll to position [251, 0]
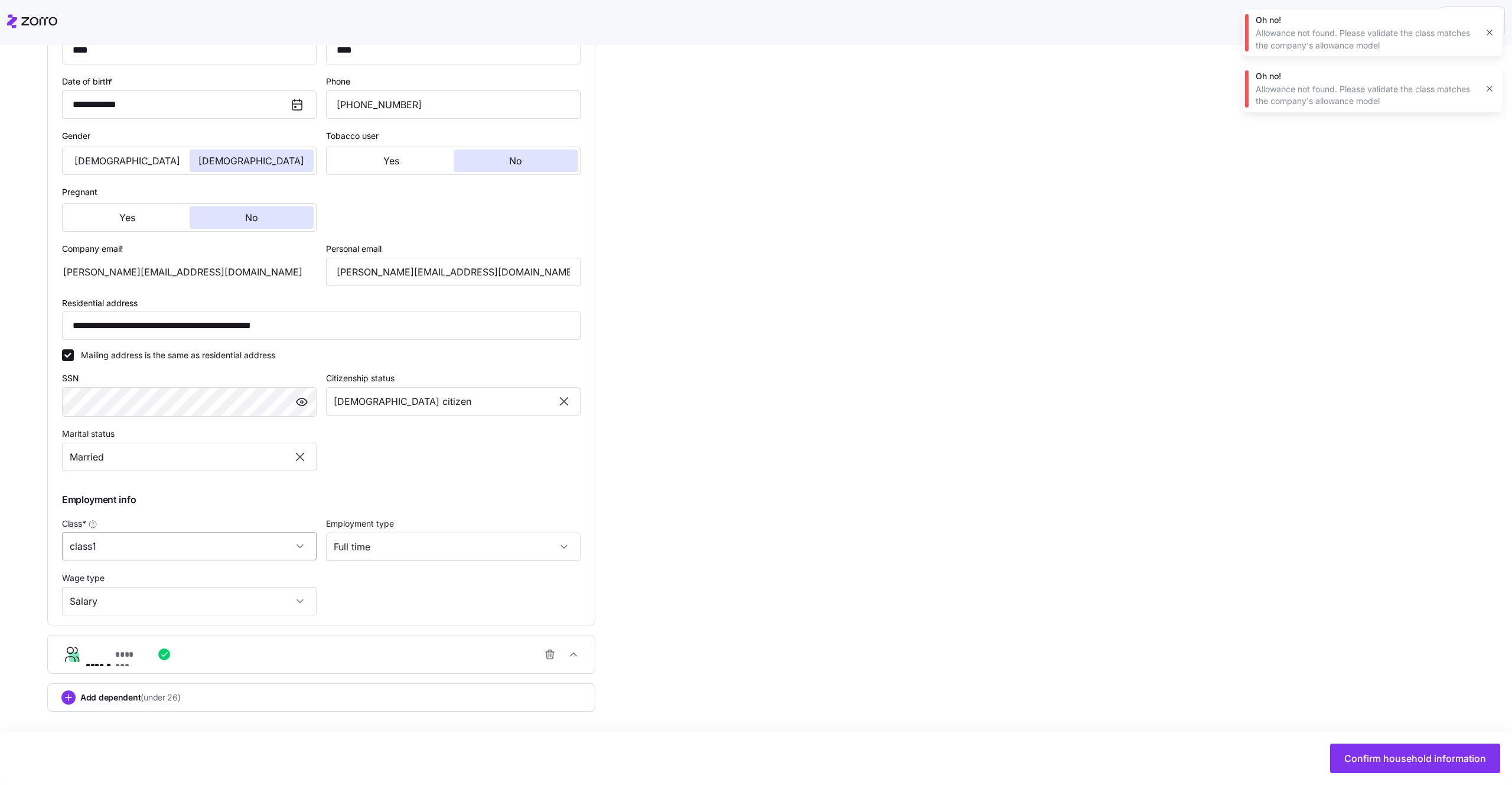
click at [190, 545] on input "class1" at bounding box center [189, 546] width 254 height 28
click at [142, 585] on div "All Employees" at bounding box center [189, 581] width 245 height 25
type input "All Employees"
click at [1374, 755] on span "Confirm household information" at bounding box center [1415, 758] width 141 height 14
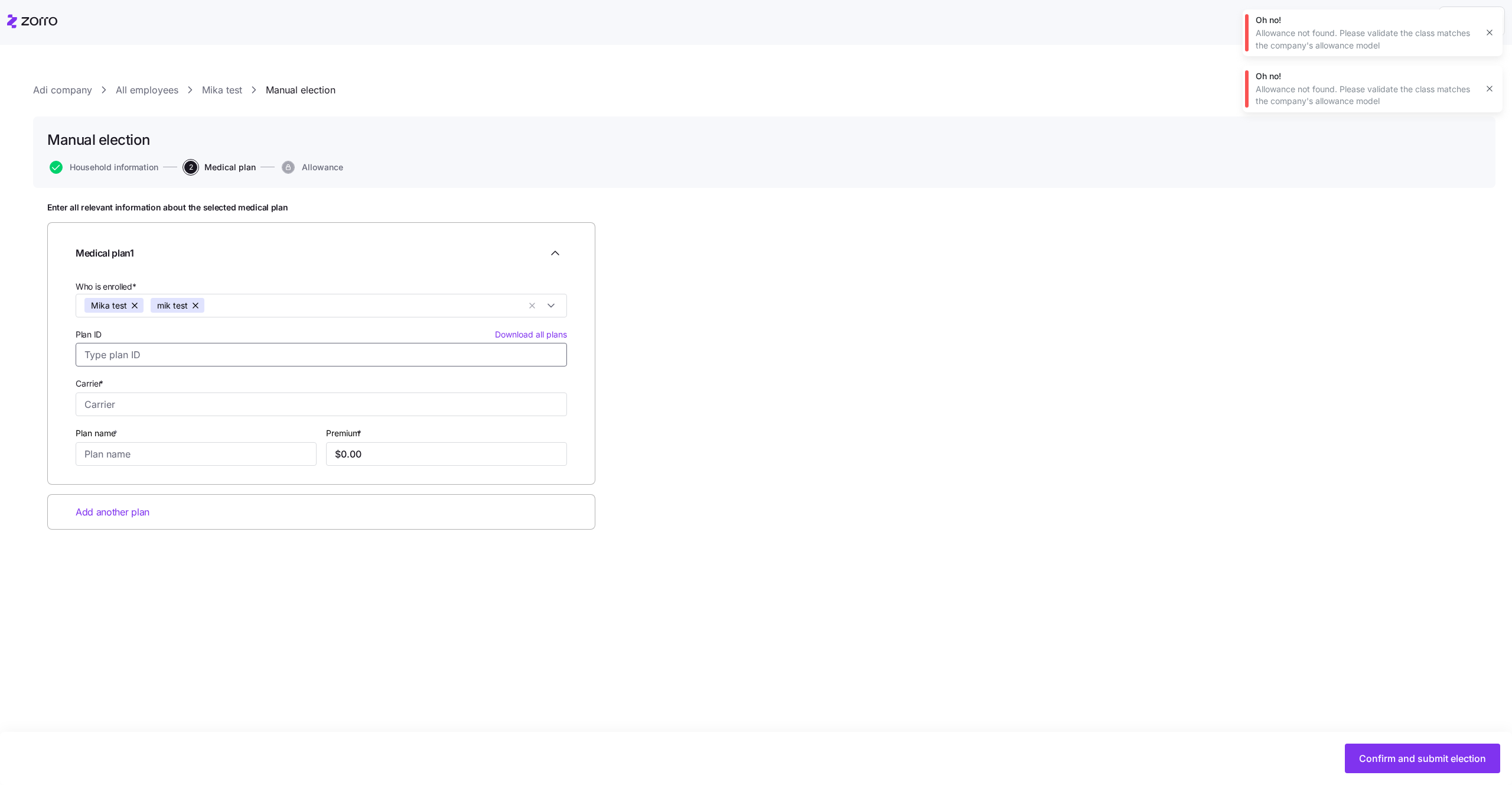
click at [485, 350] on input "Plan ID Download all plans" at bounding box center [321, 354] width 492 height 24
click at [525, 332] on span "Download all plans" at bounding box center [530, 335] width 72 height 12
click at [469, 415] on input "Carrier *" at bounding box center [321, 403] width 492 height 24
click at [506, 335] on span "Download all plans" at bounding box center [530, 335] width 72 height 12
click at [1322, 48] on div "Allowance not found. Please validate the class matches the company's allowance …" at bounding box center [1366, 40] width 221 height 25
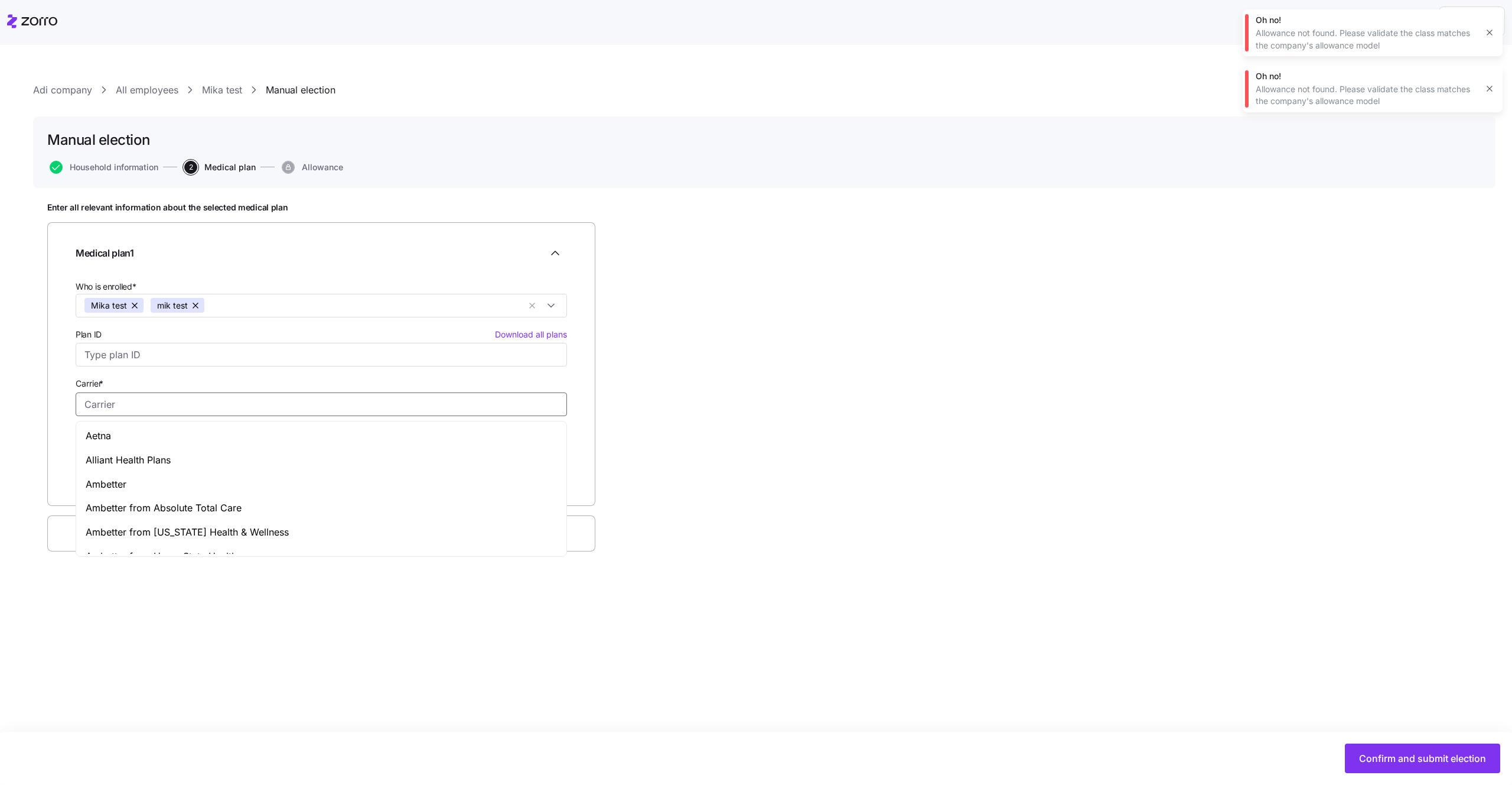
click at [241, 411] on input "Carrier *" at bounding box center [321, 403] width 492 height 24
click at [183, 481] on div "Ambetter" at bounding box center [320, 484] width 485 height 25
type input "Ambetter"
click at [196, 466] on div "Medical plan 1 Who is enrolled* Mika test mik test Plan ID Download all plans C…" at bounding box center [321, 353] width 548 height 262
click at [197, 454] on input "Plan name *" at bounding box center [196, 453] width 241 height 24
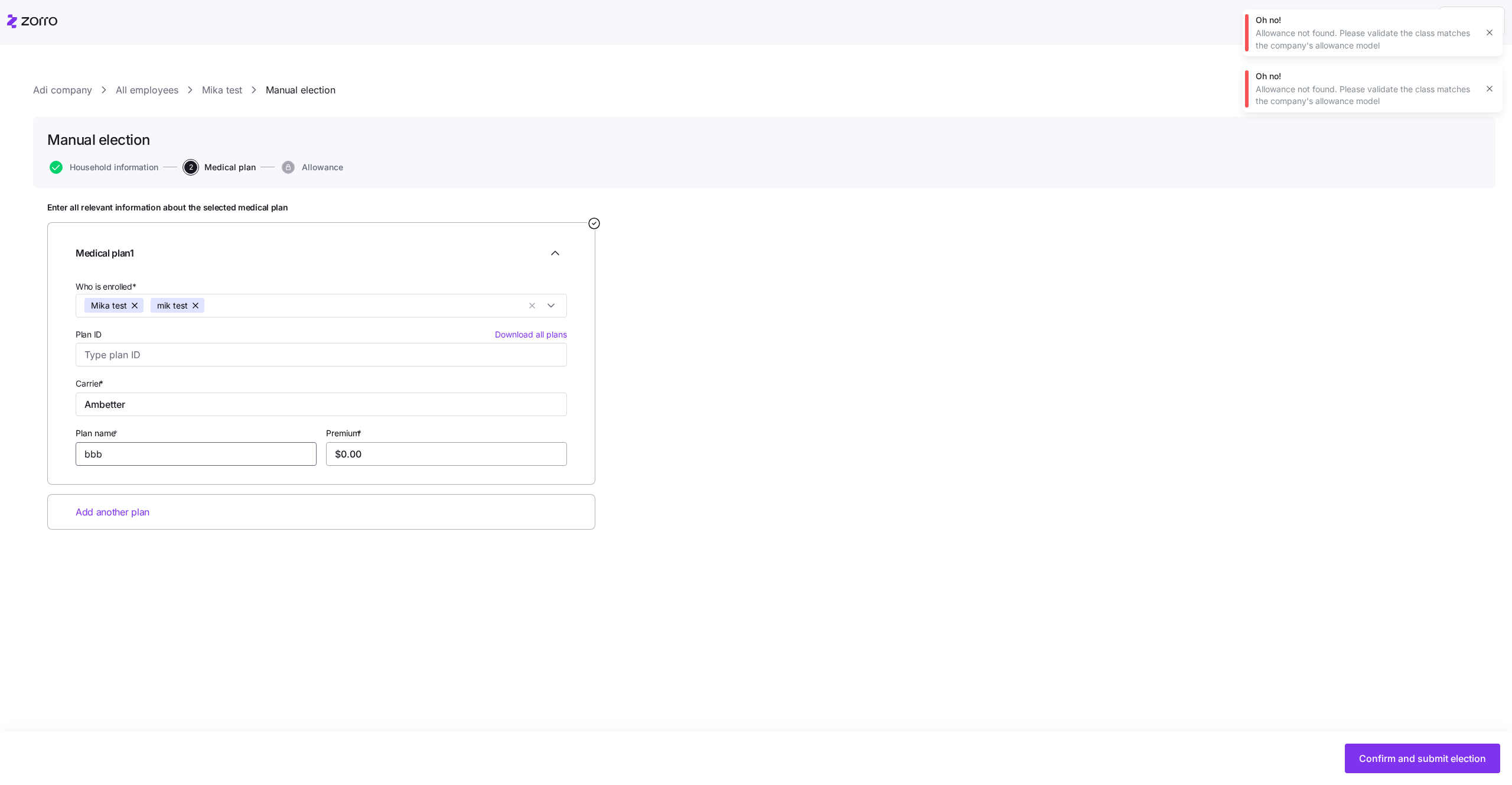
type input "bbb"
click at [385, 450] on input "$0.00" at bounding box center [447, 453] width 241 height 24
type input "$0.00"
type input "$135.00"
click at [1391, 744] on button "Confirm and submit election" at bounding box center [1423, 758] width 155 height 29
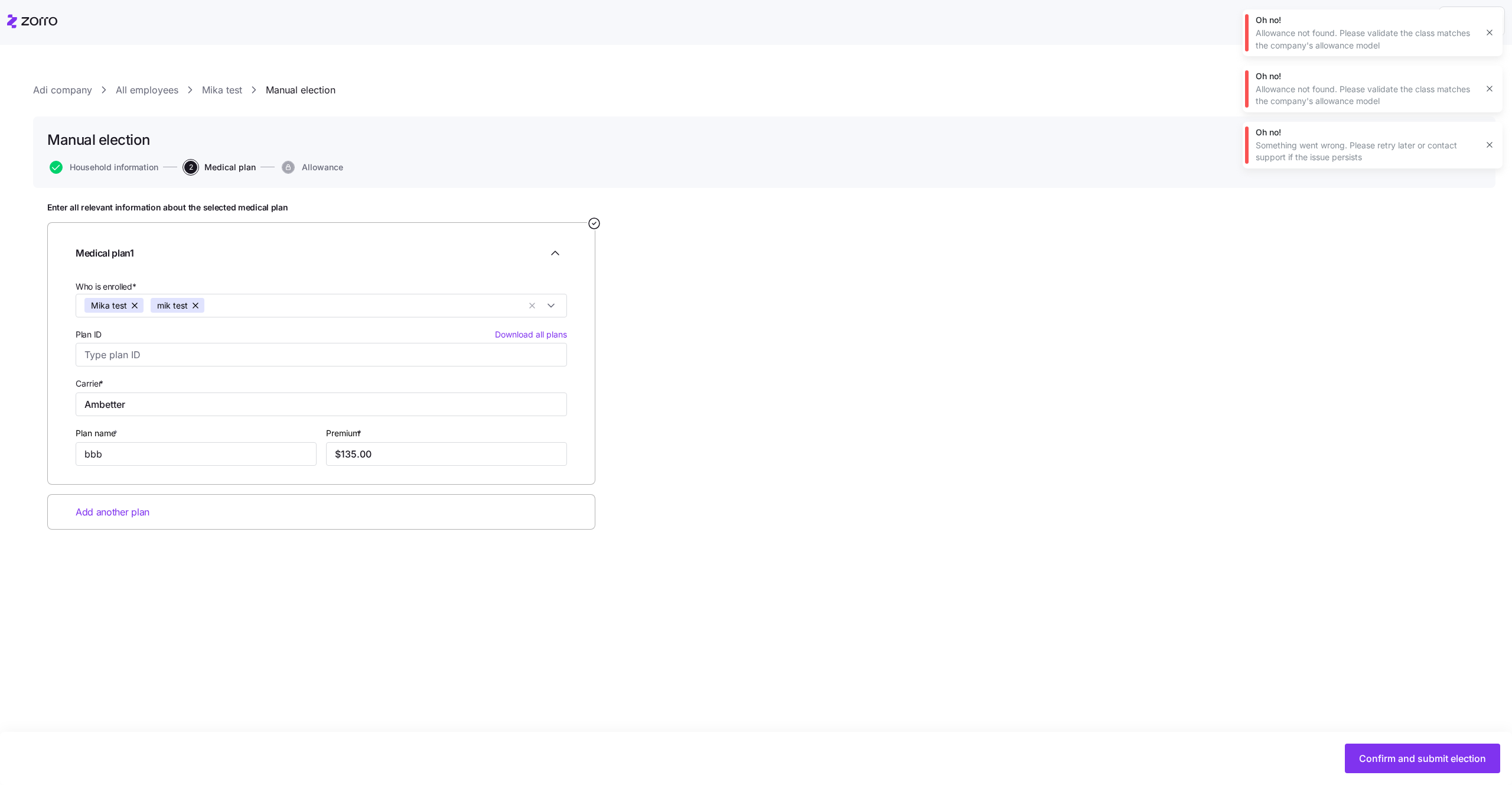
click at [1488, 34] on icon "button" at bounding box center [1489, 33] width 6 height 6
click at [1489, 26] on button "button" at bounding box center [1490, 33] width 17 height 17
click at [1489, 33] on icon "button" at bounding box center [1489, 33] width 6 height 6
click at [150, 404] on input "Ambetter" at bounding box center [321, 403] width 492 height 24
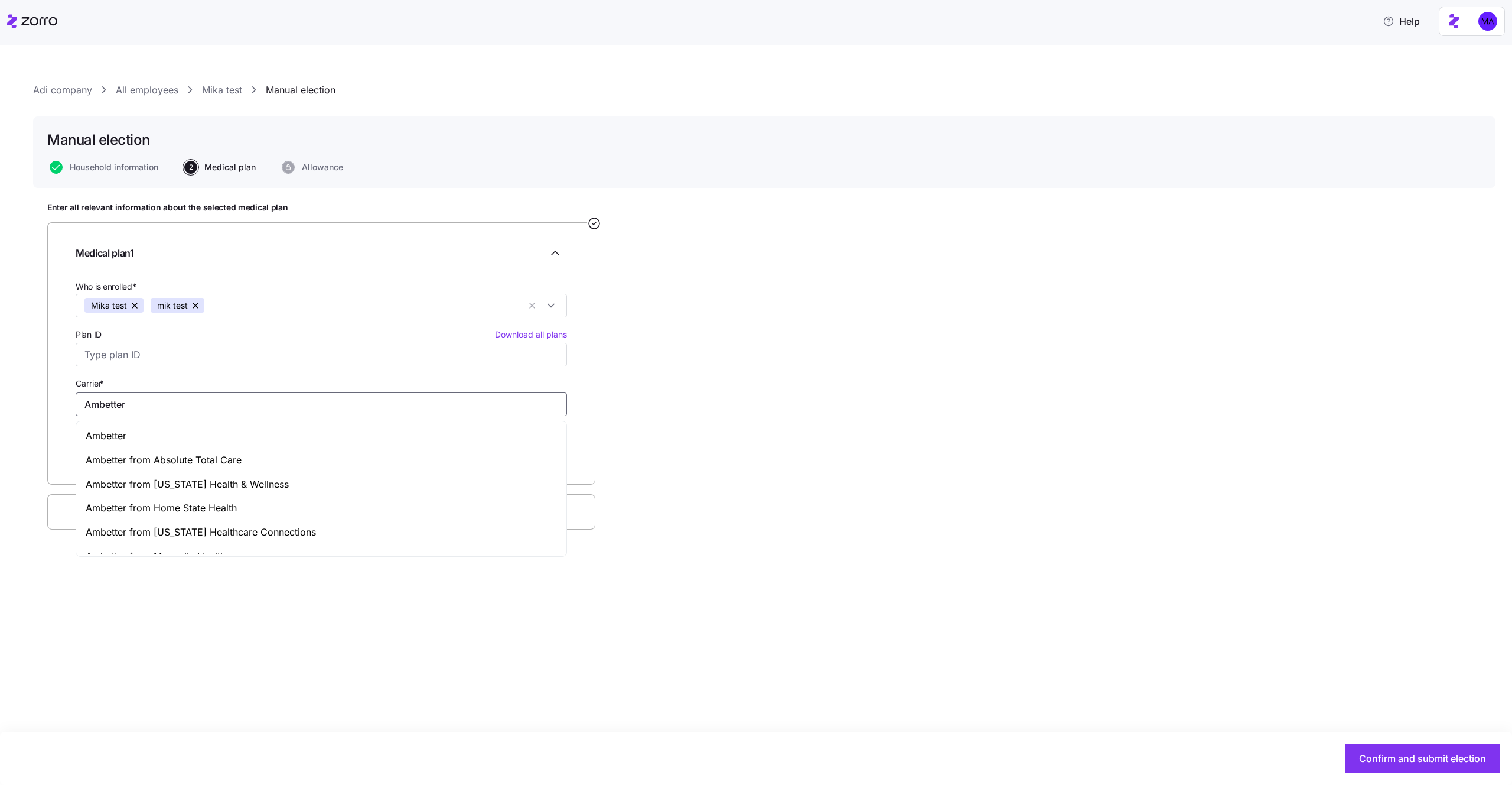
click at [115, 401] on input "Ambetter" at bounding box center [321, 403] width 492 height 24
click at [154, 355] on input "Plan ID Download all plans" at bounding box center [321, 354] width 492 height 24
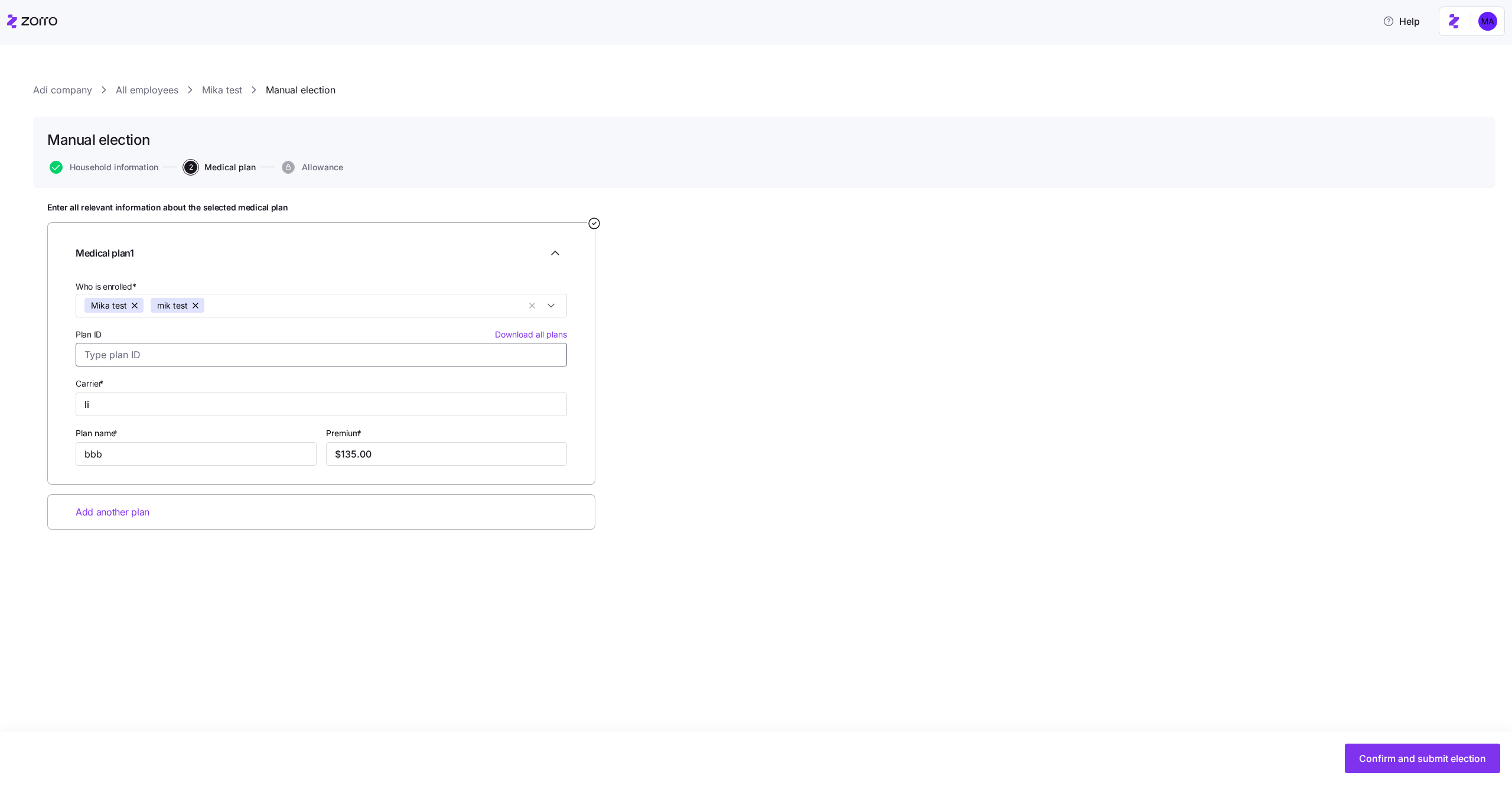
click at [154, 355] on input "Plan ID Download all plans" at bounding box center [321, 354] width 492 height 24
click at [134, 401] on input "li" at bounding box center [321, 403] width 492 height 24
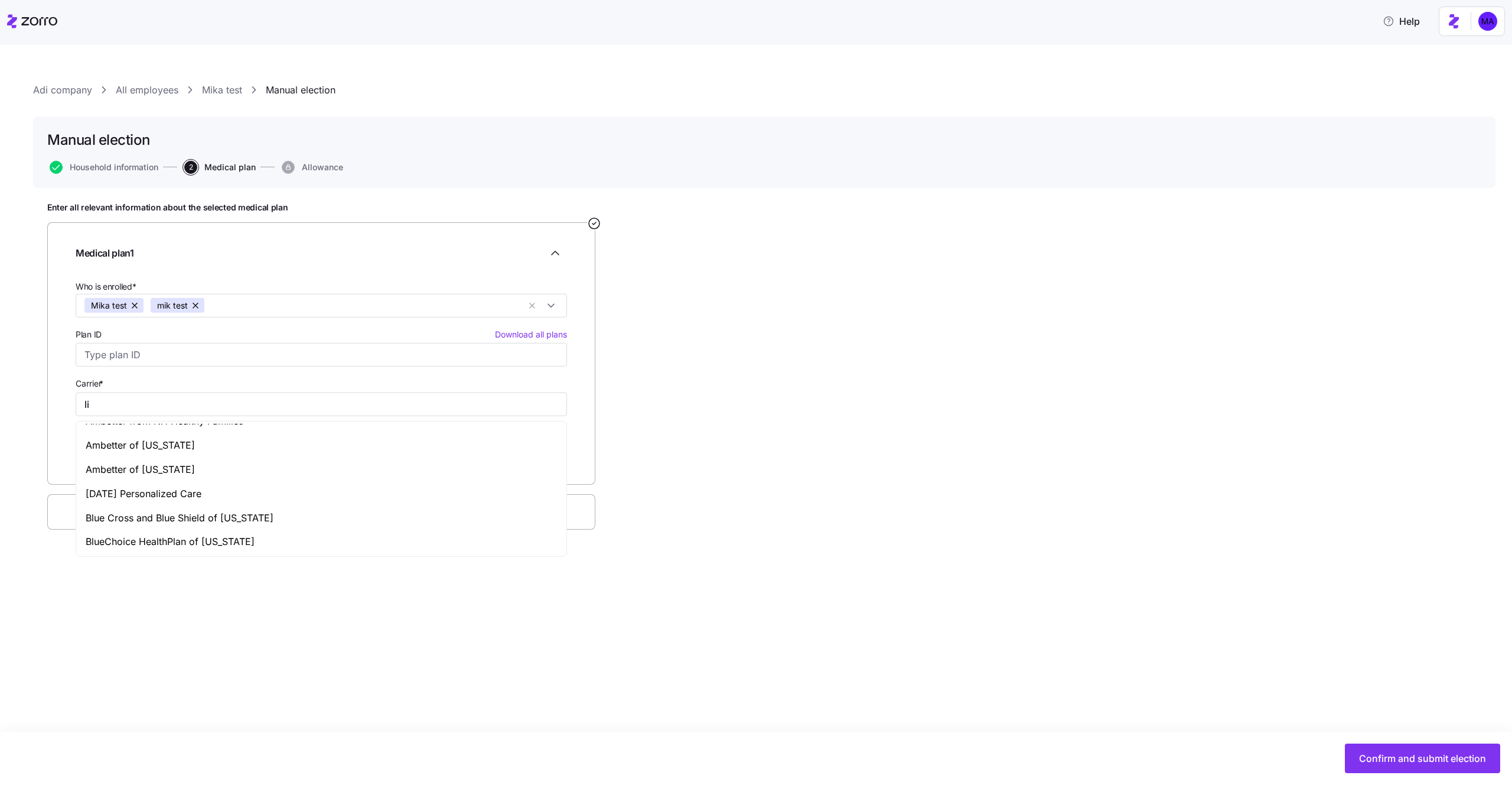
click at [234, 276] on div at bounding box center [321, 271] width 492 height 14
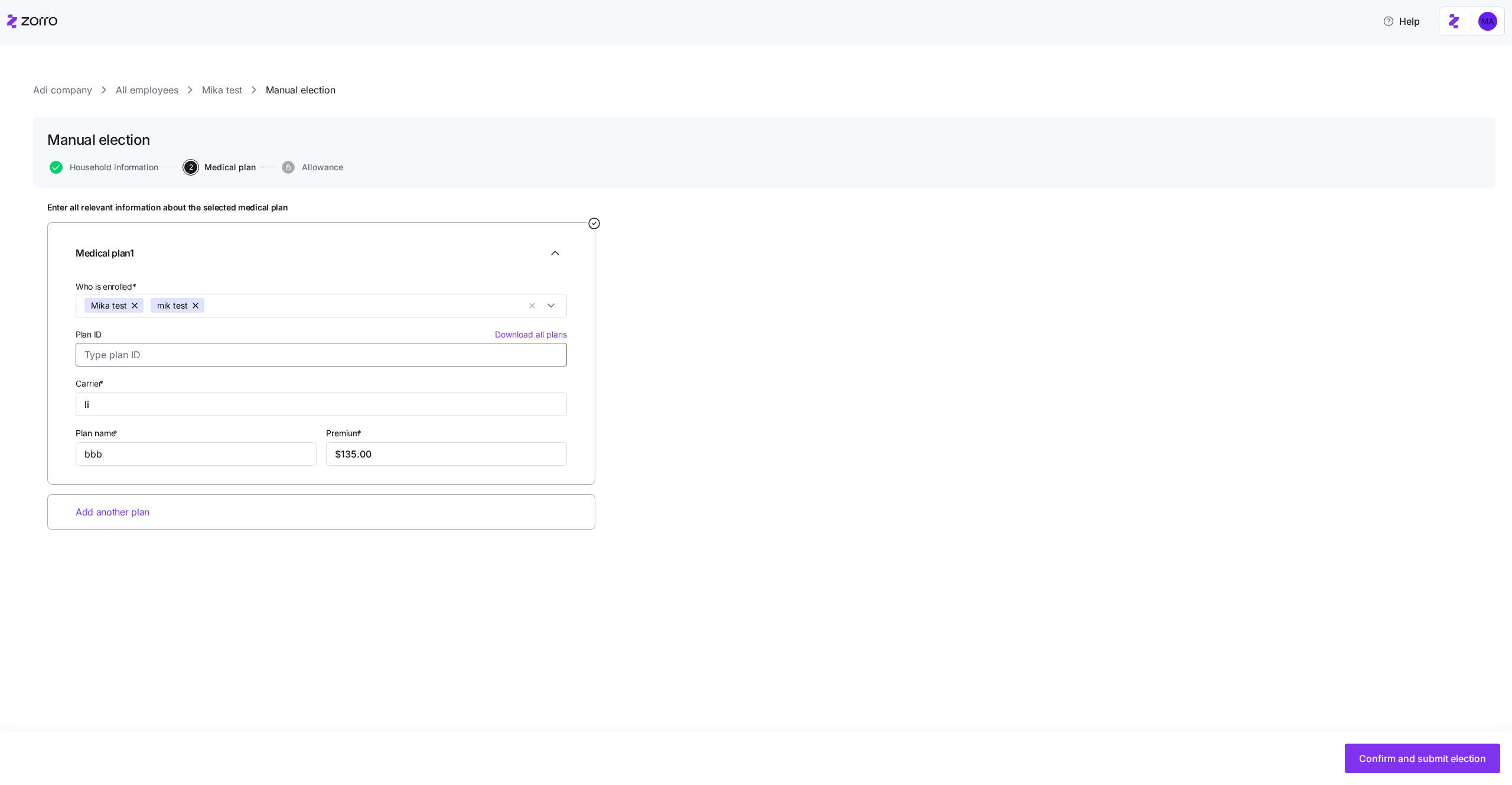
click at [201, 359] on input "Plan ID Download all plans" at bounding box center [321, 354] width 492 height 24
click at [176, 357] on input "Plan ID Download all plans" at bounding box center [321, 354] width 492 height 24
click at [136, 357] on input "Plan ID Download all plans" at bounding box center [321, 354] width 492 height 24
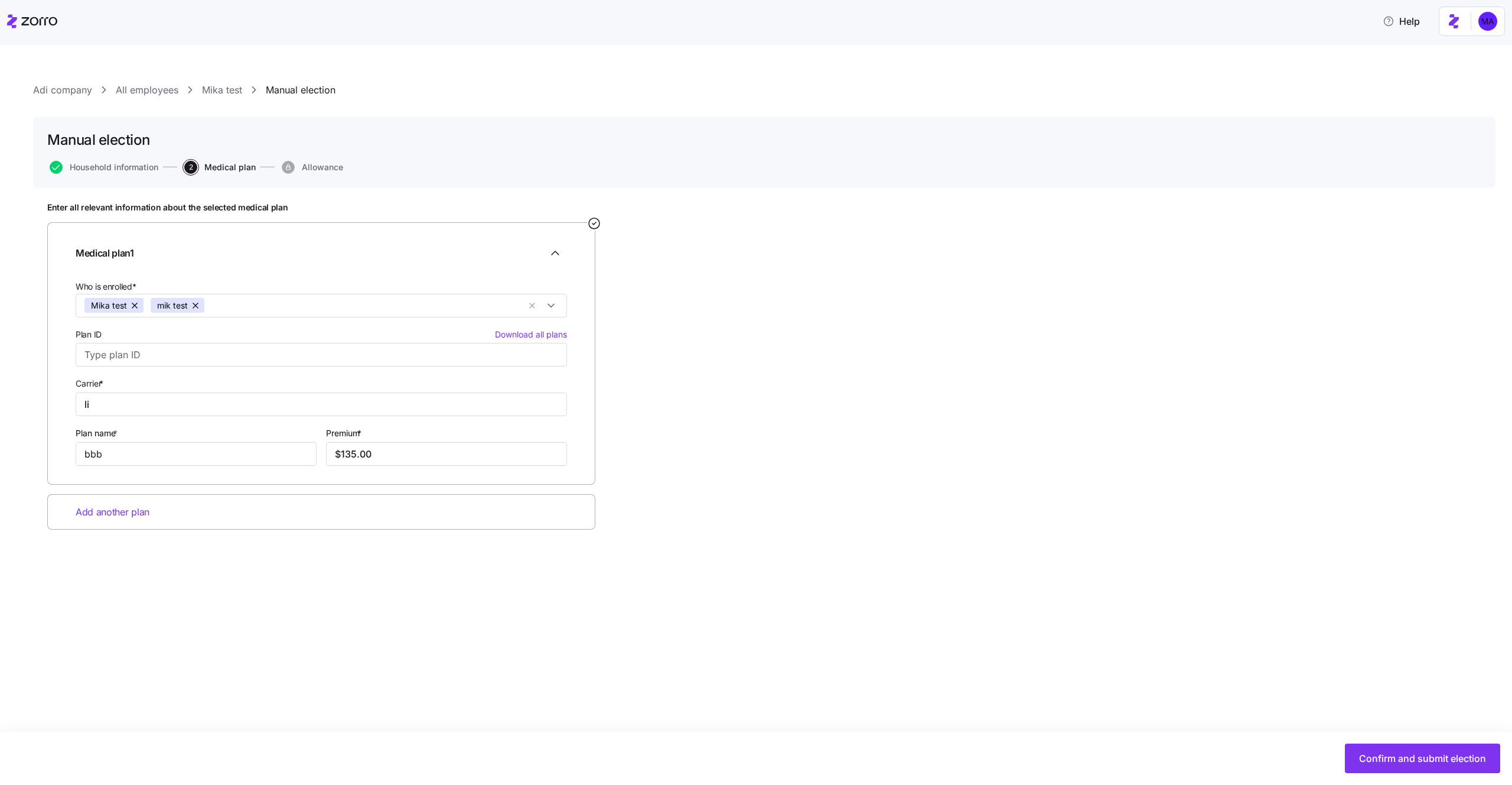
click at [362, 581] on div "Enter all relevant information about the selected medical plan Medical plan 1 W…" at bounding box center [764, 395] width 1434 height 386
click at [130, 407] on input "li" at bounding box center [321, 403] width 492 height 24
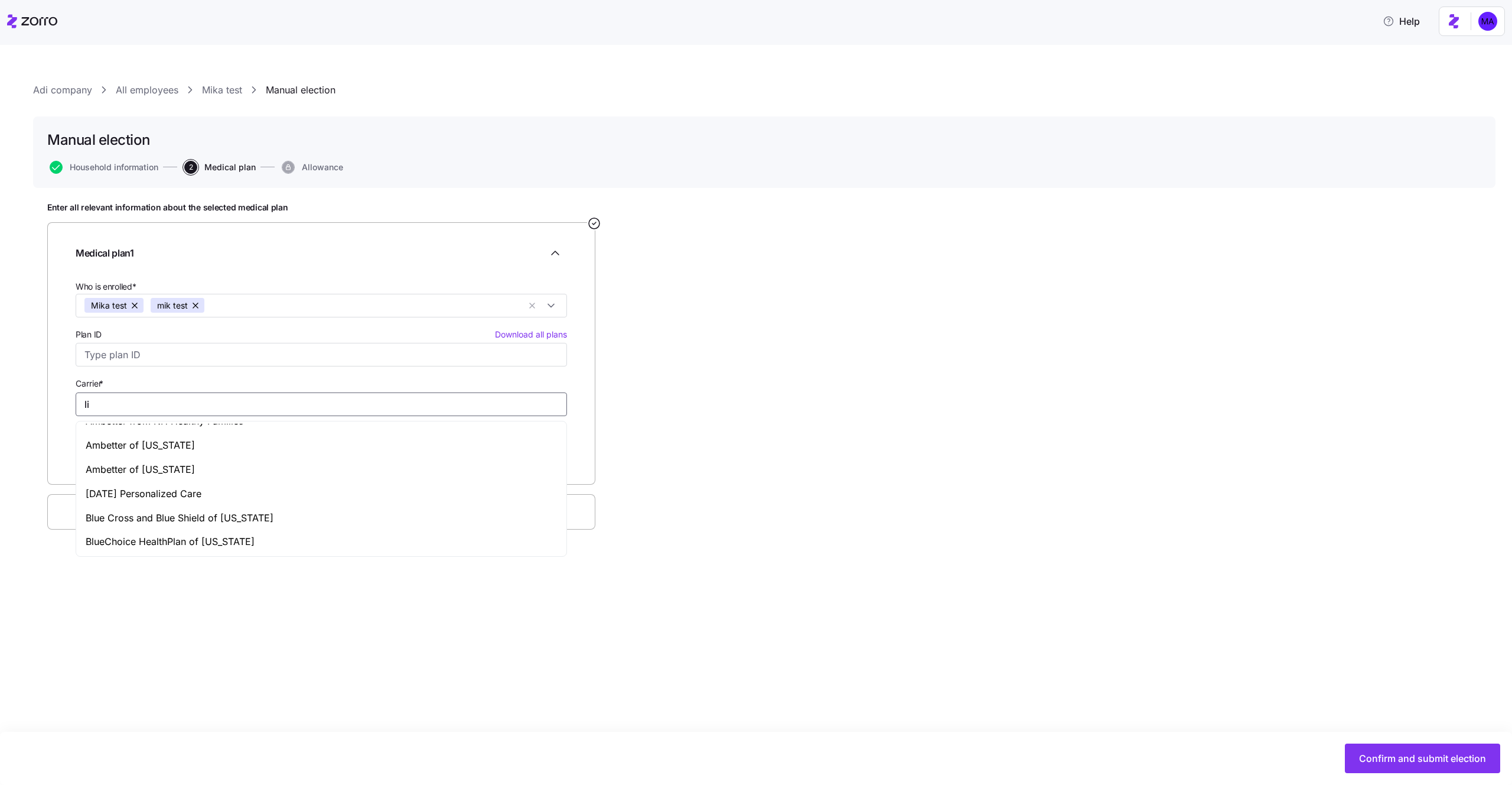
type input "l"
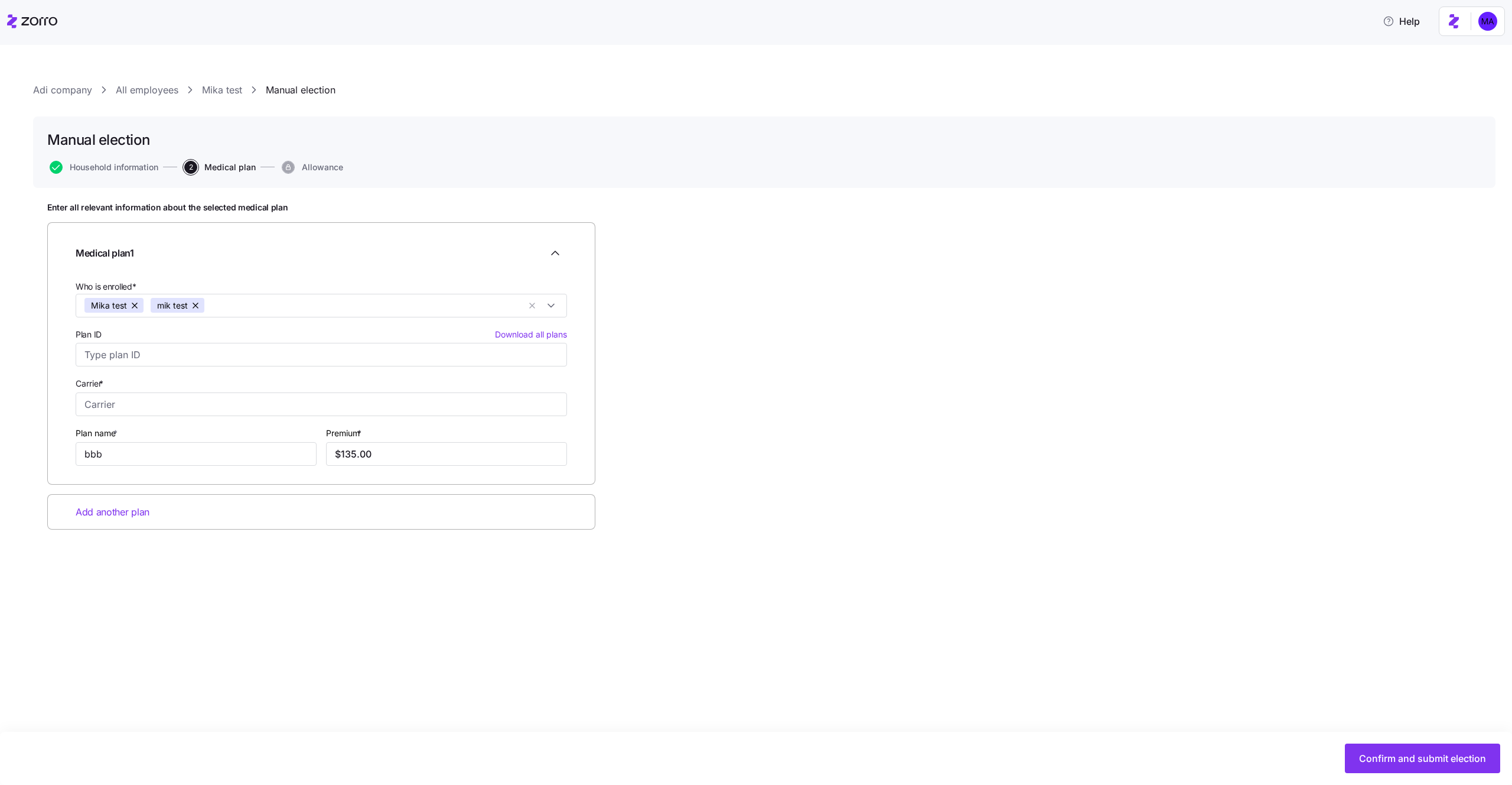
click at [808, 424] on div "Enter all relevant information about the selected medical plan Medical plan 1 W…" at bounding box center [764, 395] width 1434 height 386
click at [122, 400] on input "Carrier *" at bounding box center [321, 403] width 492 height 24
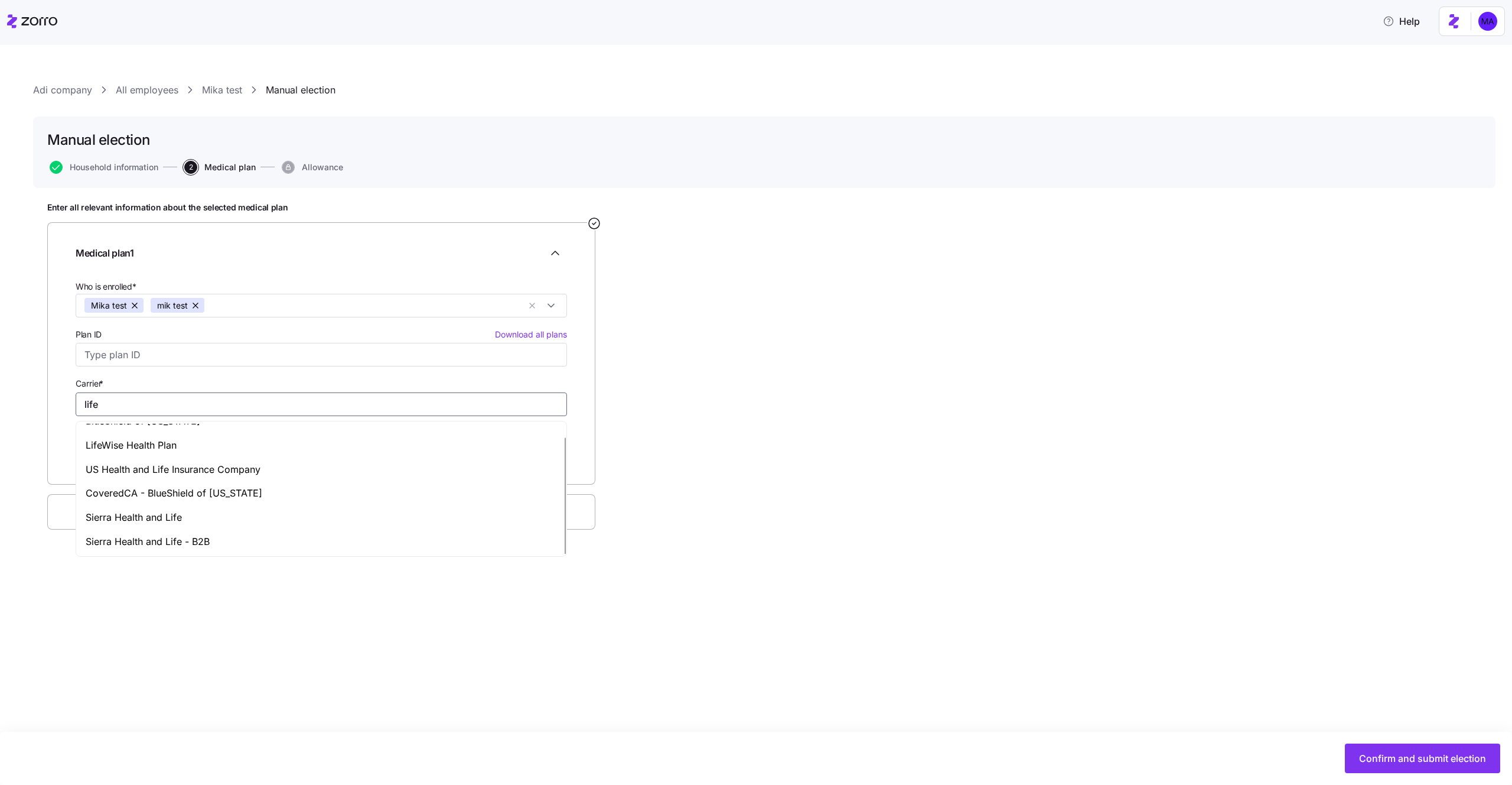
scroll to position [0, 0]
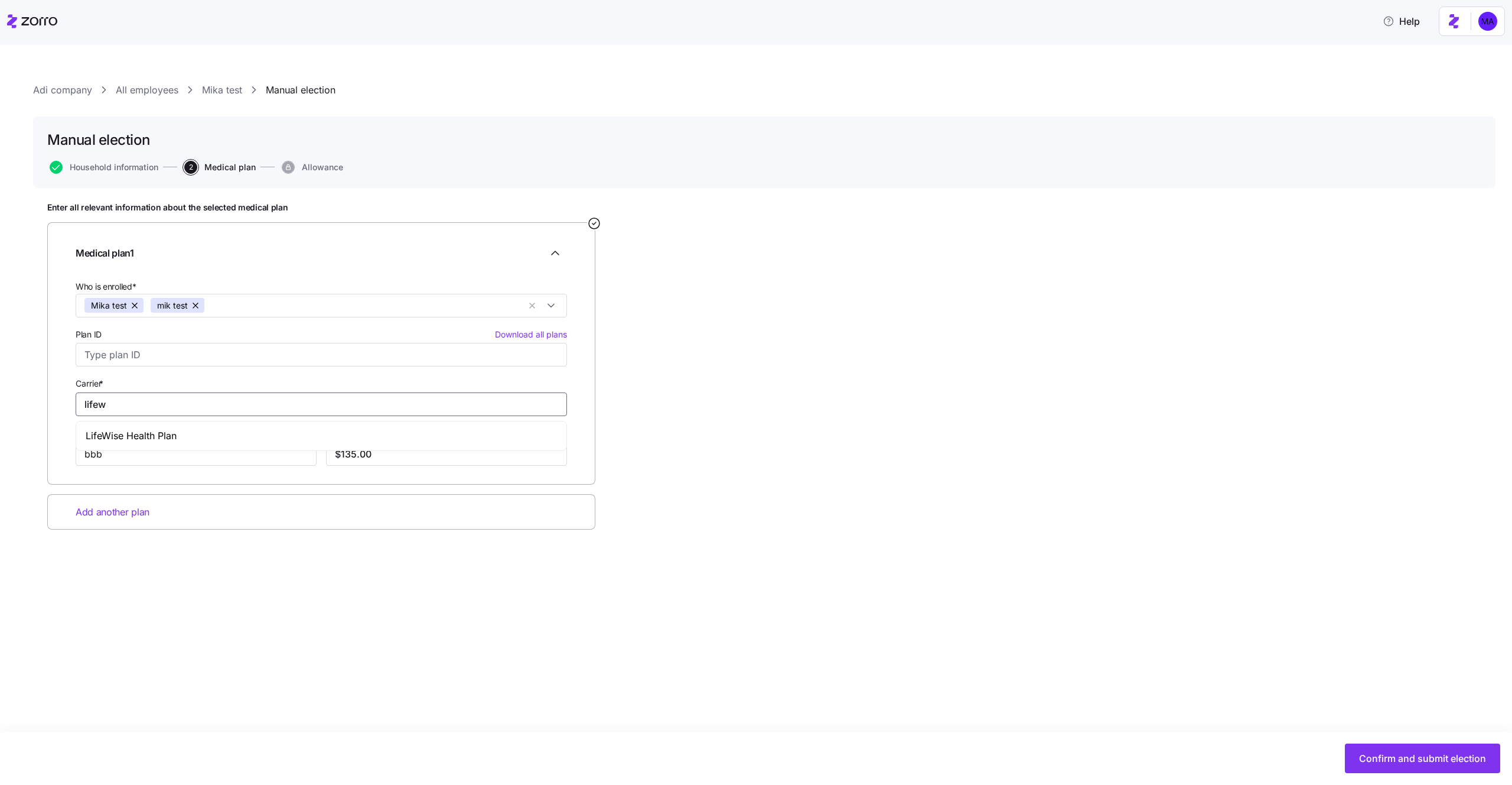
click at [207, 442] on div "LifeWise Health Plan" at bounding box center [320, 436] width 485 height 25
type input "LifeWise Health Plan"
click at [246, 428] on div "LifeWise Health Plan" at bounding box center [320, 436] width 485 height 25
click at [187, 454] on input "bbb" at bounding box center [196, 453] width 241 height 24
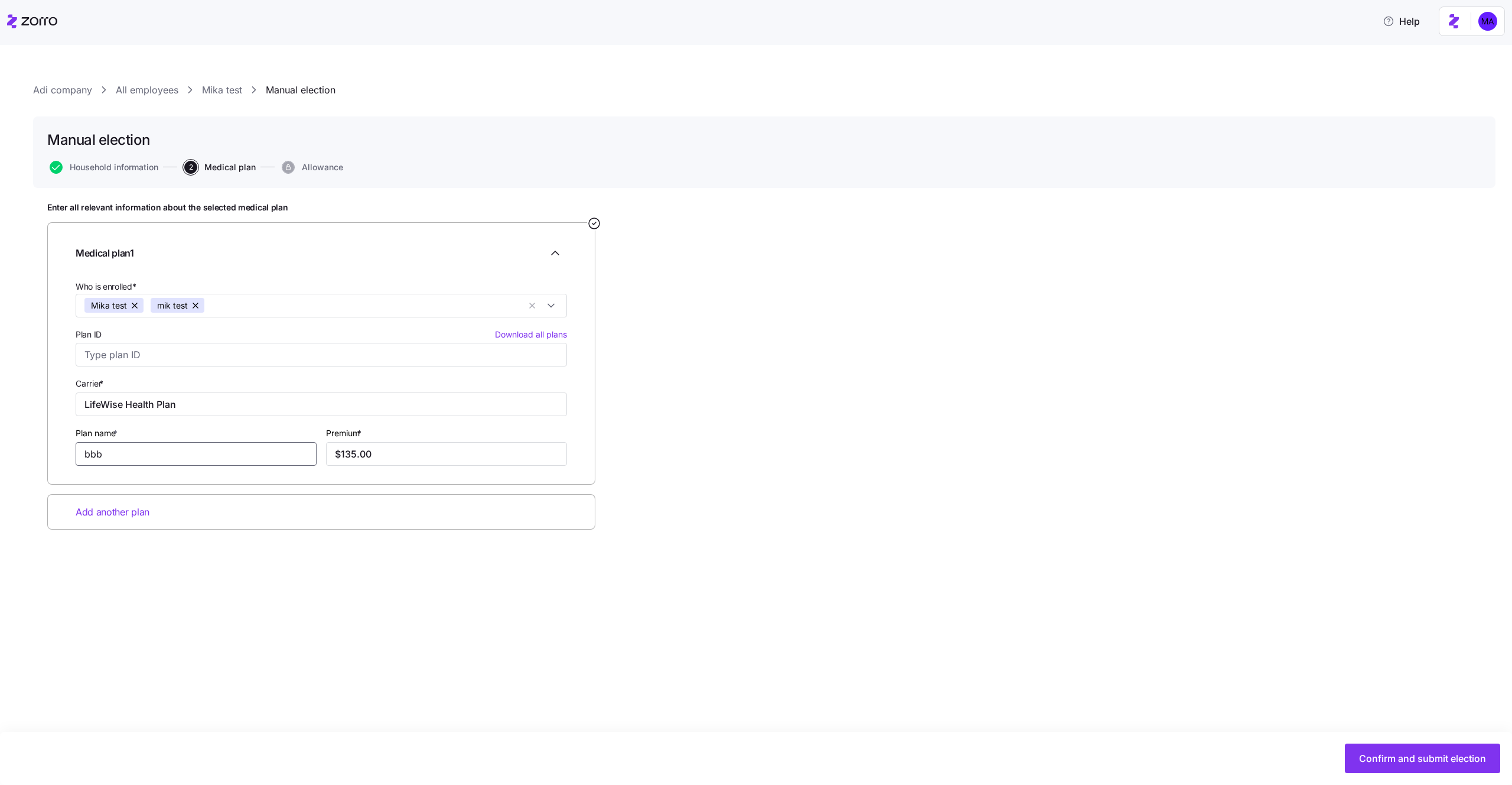
click at [187, 454] on input "bbb" at bounding box center [196, 453] width 241 height 24
paste input "LifeWise Essential Bronze"
type input "LifeWise Essential Bronze"
click at [1387, 764] on button "Confirm and submit election" at bounding box center [1423, 758] width 155 height 29
click at [486, 74] on div "Adi company All employees Mika test Manual election Manual election Household i…" at bounding box center [756, 415] width 1512 height 740
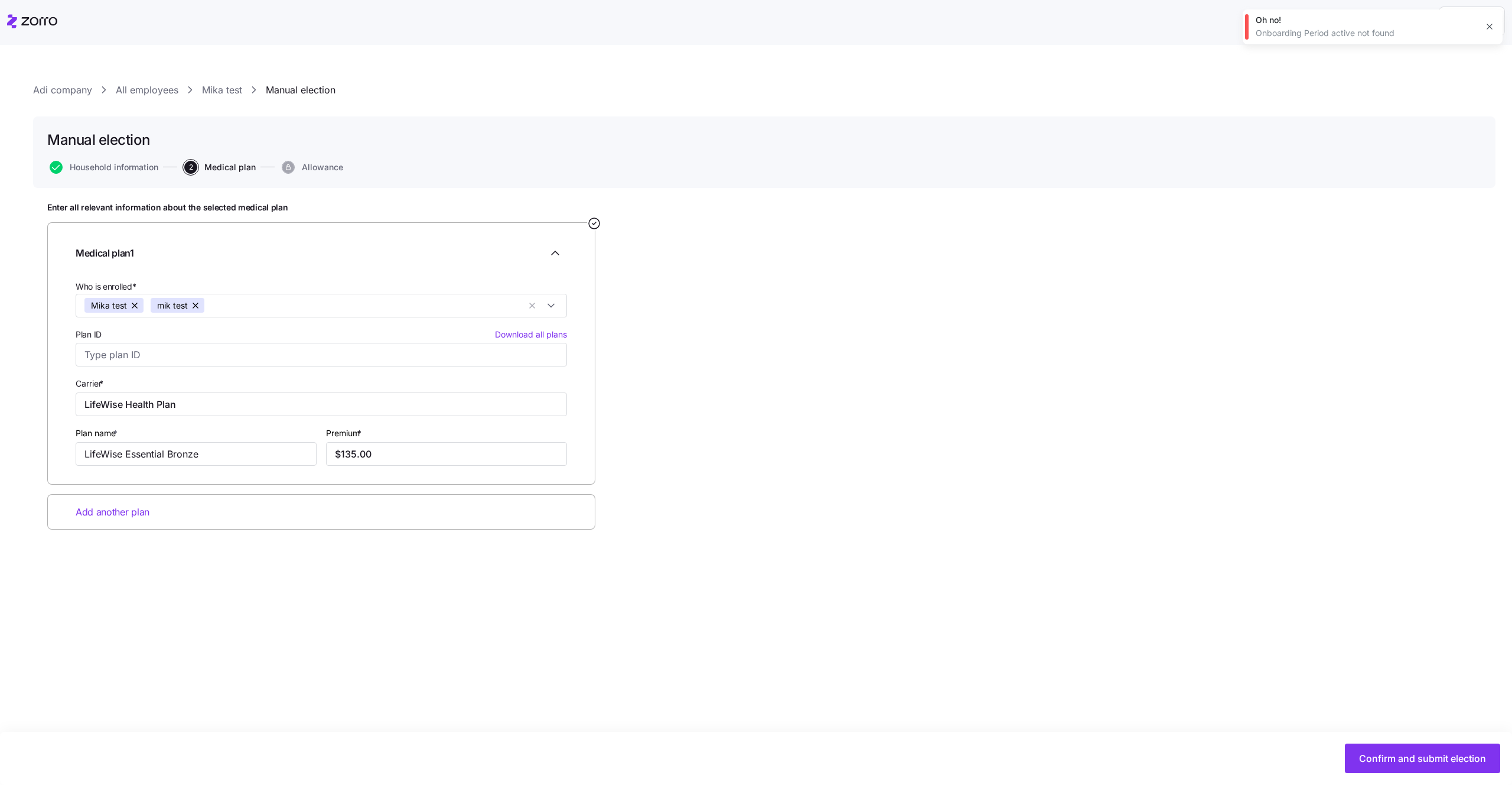
click at [1489, 29] on icon "button" at bounding box center [1489, 26] width 9 height 9
click at [1470, 23] on html "Help Adi company All employees Mika test Manual election Manual election Househ…" at bounding box center [756, 388] width 1512 height 777
click at [1466, 73] on div "Log out" at bounding box center [1456, 73] width 46 height 13
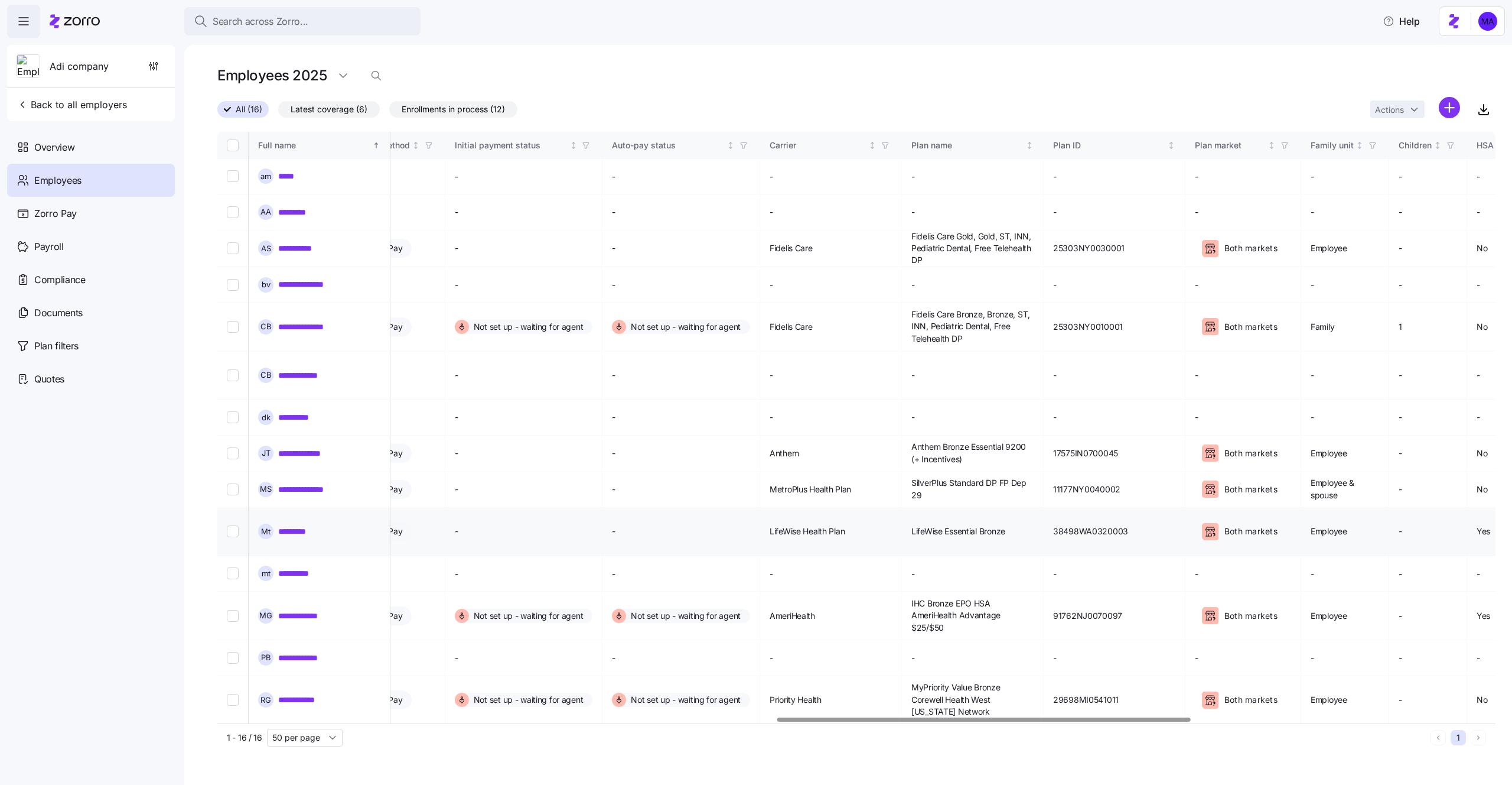
scroll to position [0, 1731]
click at [991, 525] on span "LifeWise Essential Bronze" at bounding box center [957, 531] width 94 height 12
drag, startPoint x: 1057, startPoint y: 476, endPoint x: 957, endPoint y: 476, distance: 100.0
click at [957, 508] on td "LifeWise Essential Bronze" at bounding box center [971, 532] width 141 height 48
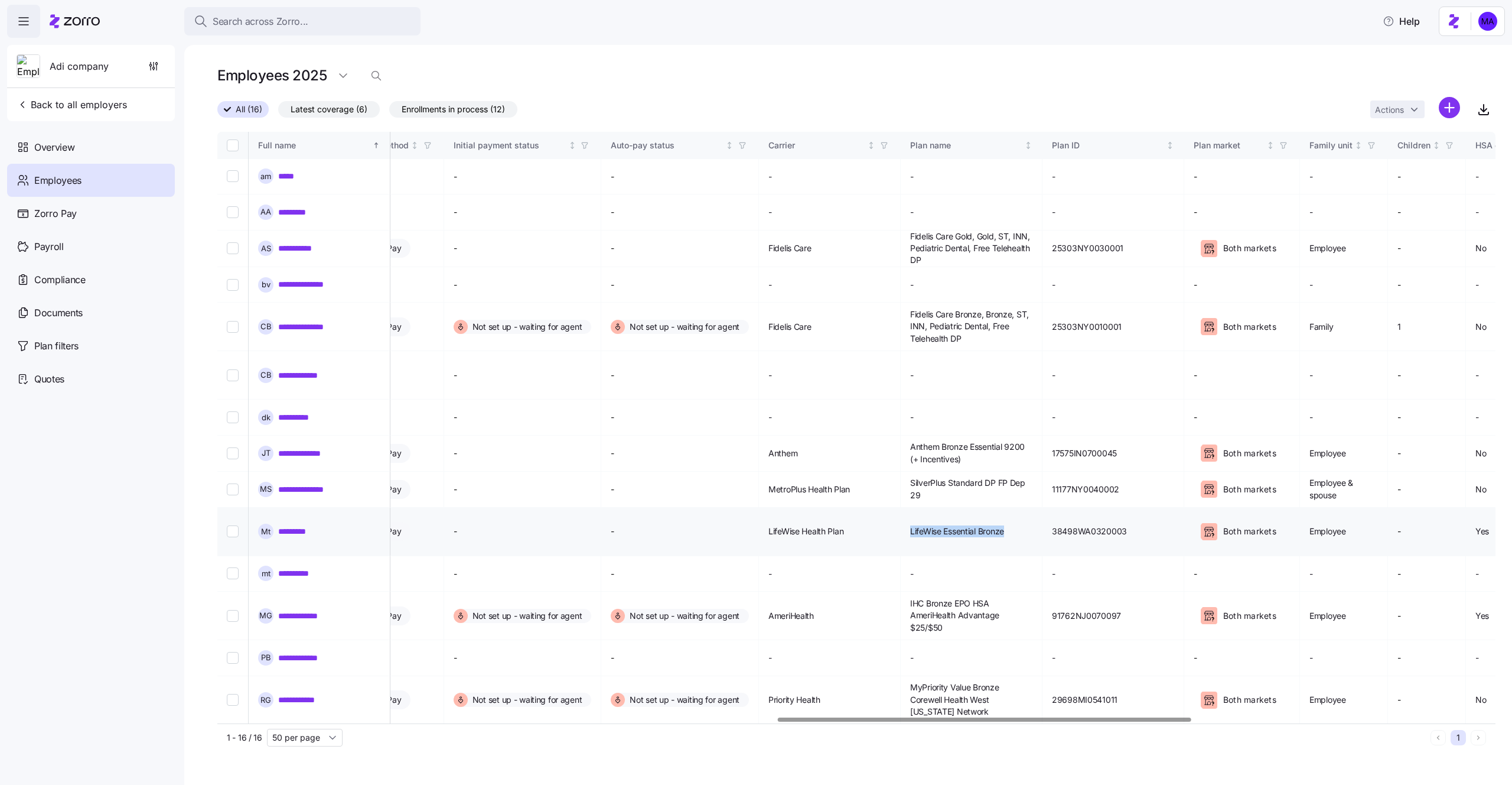
copy span "LifeWise Essential Bronze"
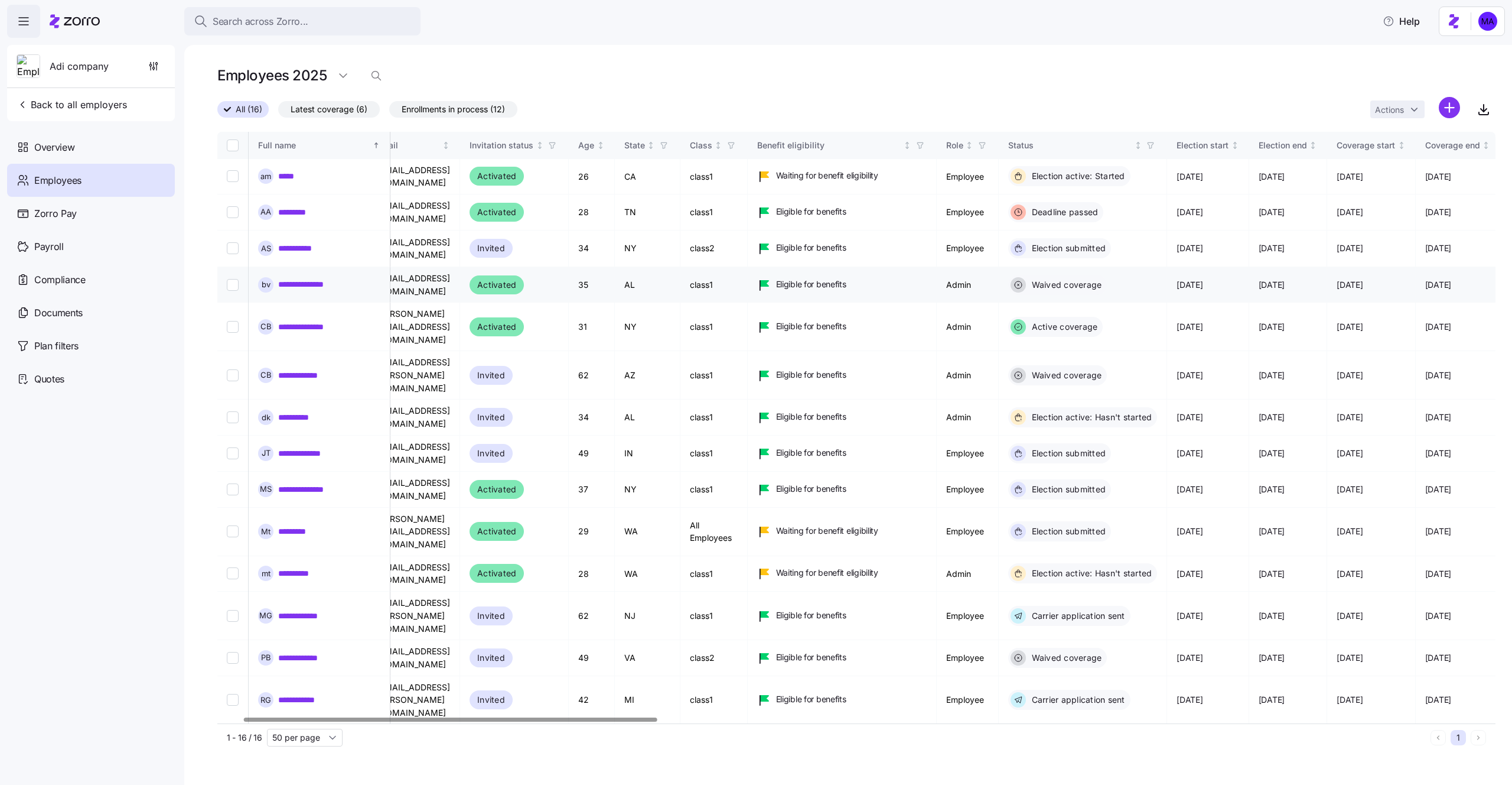
scroll to position [0, 0]
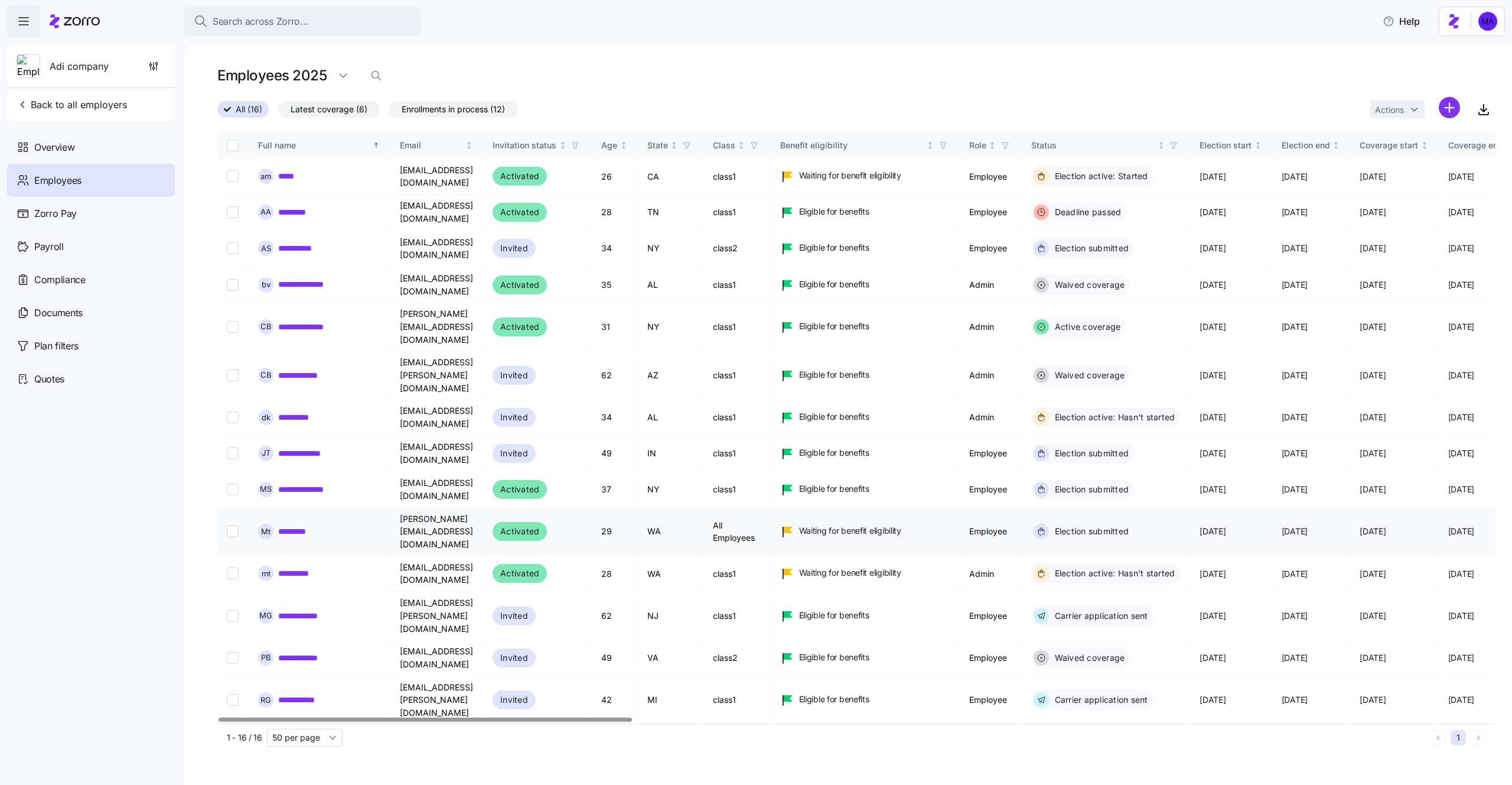
click at [297, 525] on link "*********" at bounding box center [296, 531] width 36 height 12
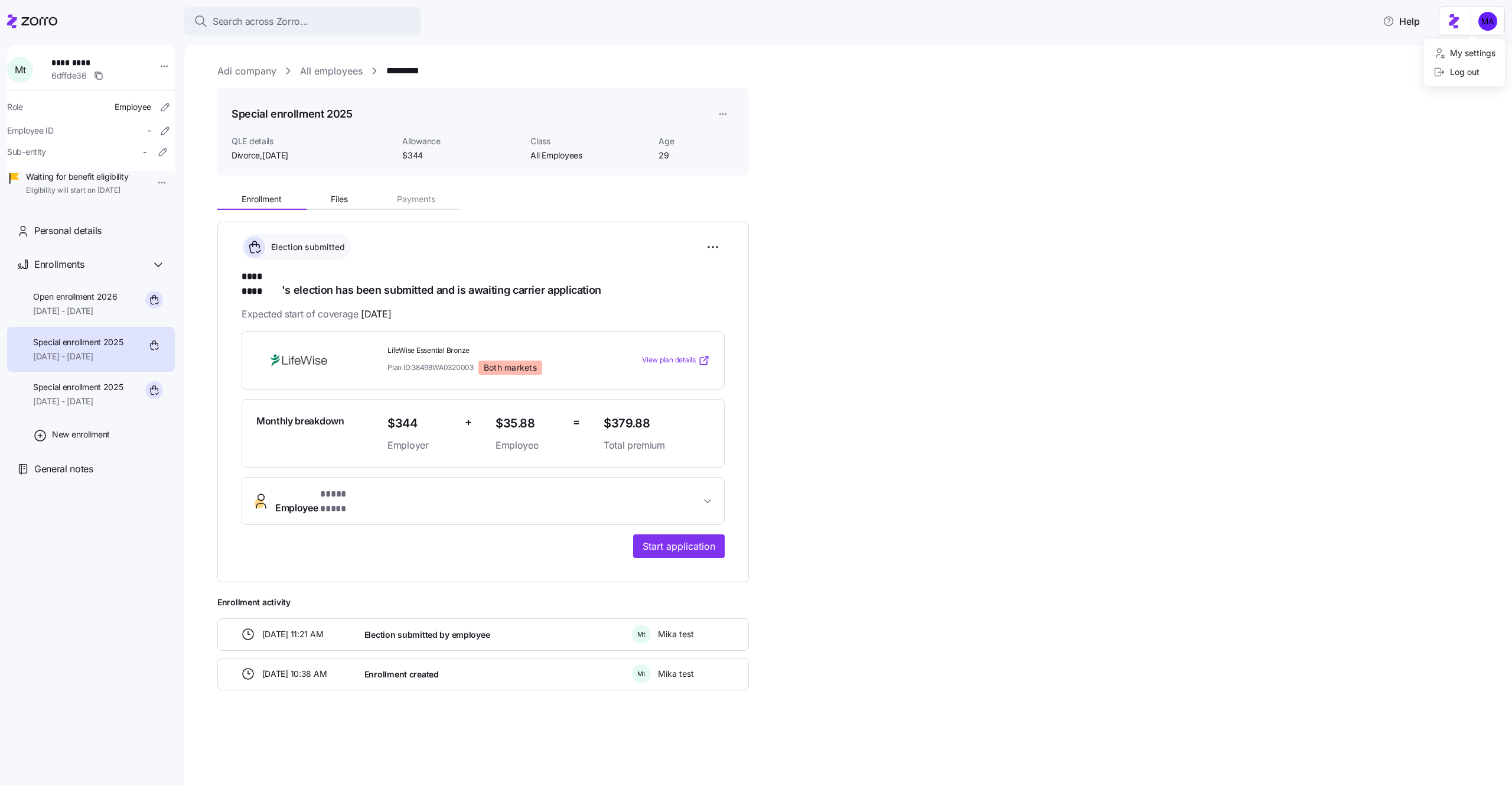
click at [1478, 29] on html "**********" at bounding box center [756, 388] width 1512 height 777
click at [1471, 68] on div "Log out" at bounding box center [1456, 73] width 46 height 13
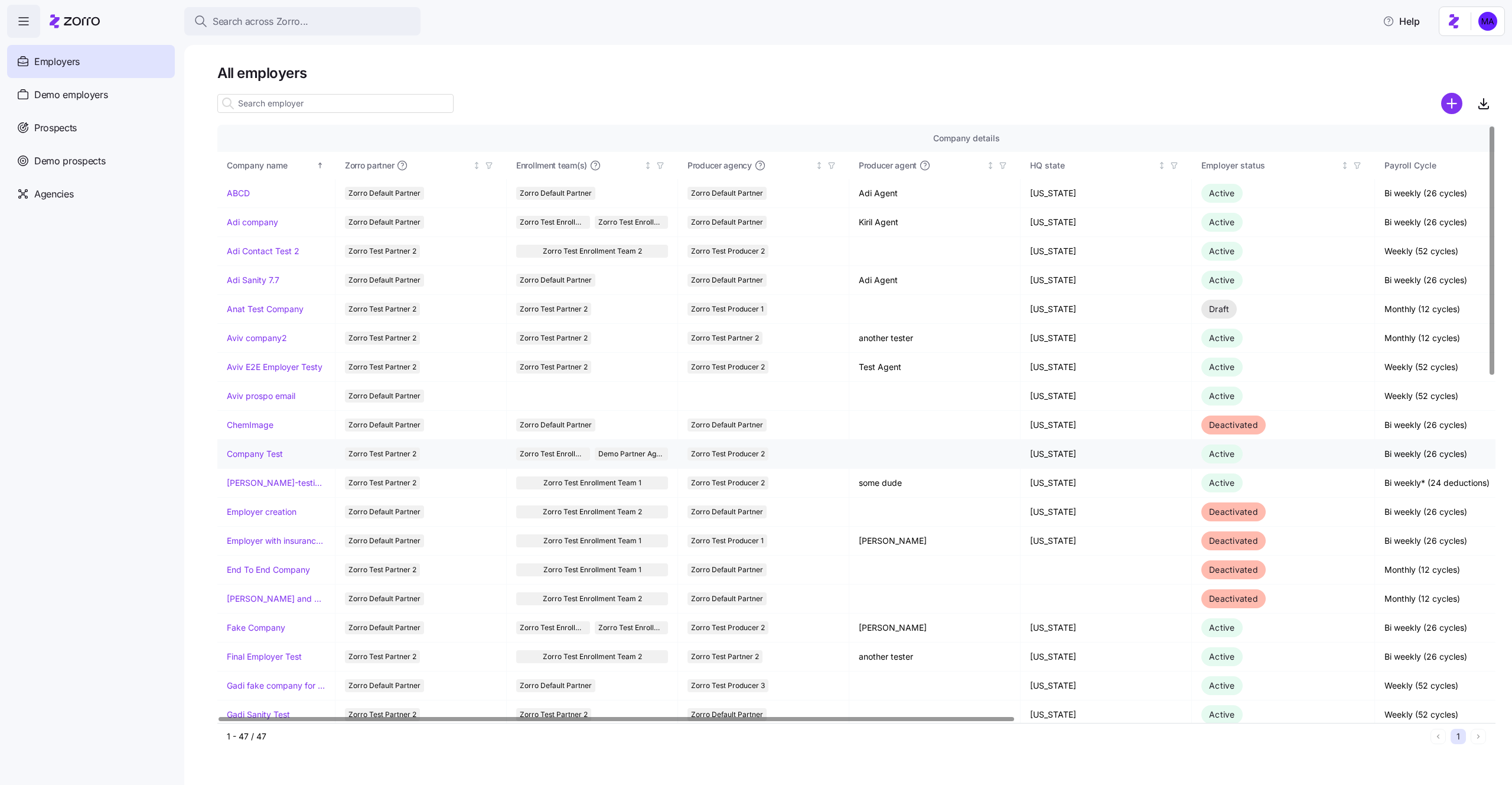
click at [661, 462] on td "Zorro Test Enrollment Team 2 Demo Partner Agency" at bounding box center [593, 454] width 171 height 29
click at [268, 218] on link "Adi company" at bounding box center [252, 221] width 52 height 12
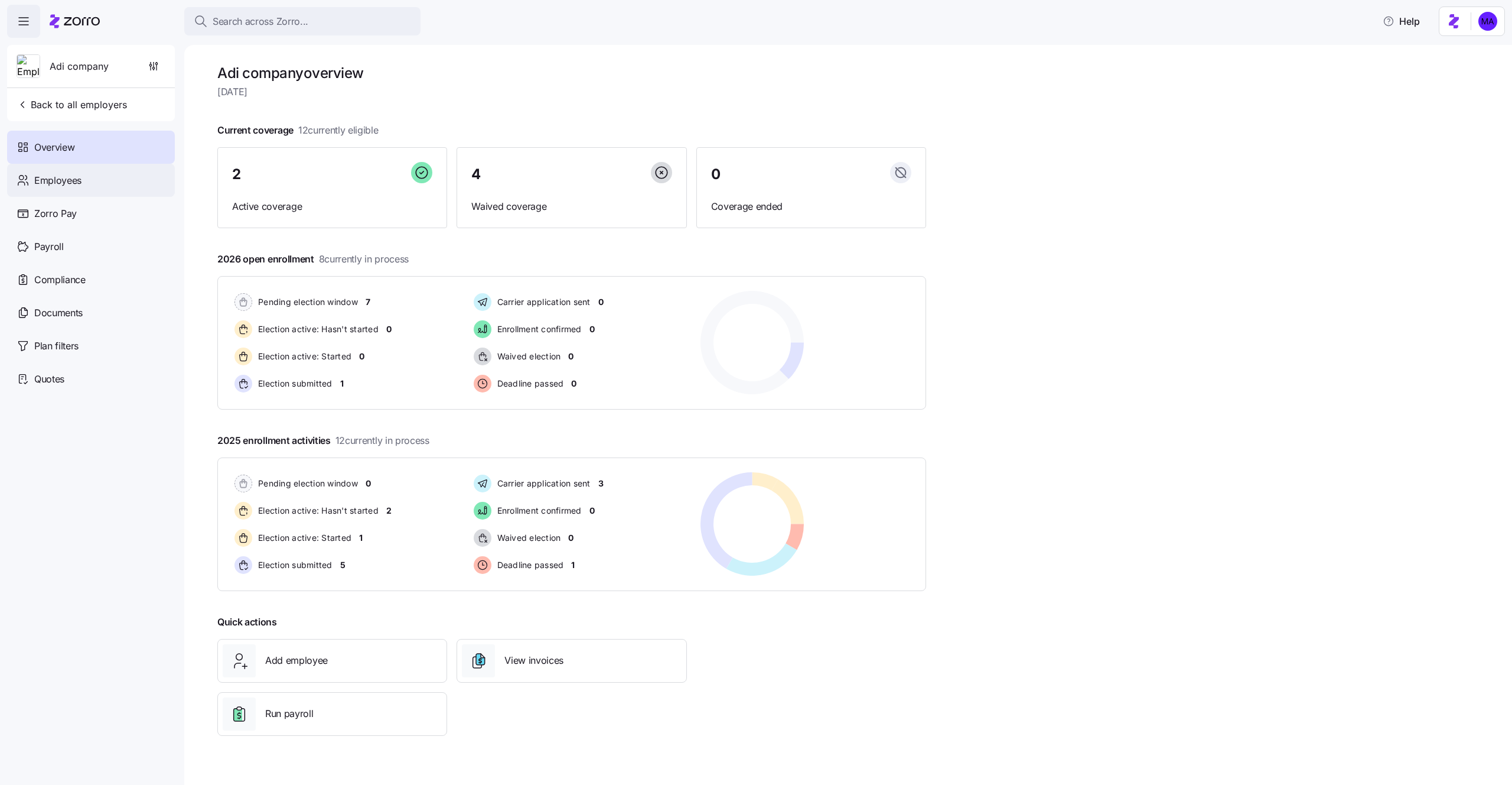
click at [47, 187] on span "Employees" at bounding box center [57, 181] width 47 height 15
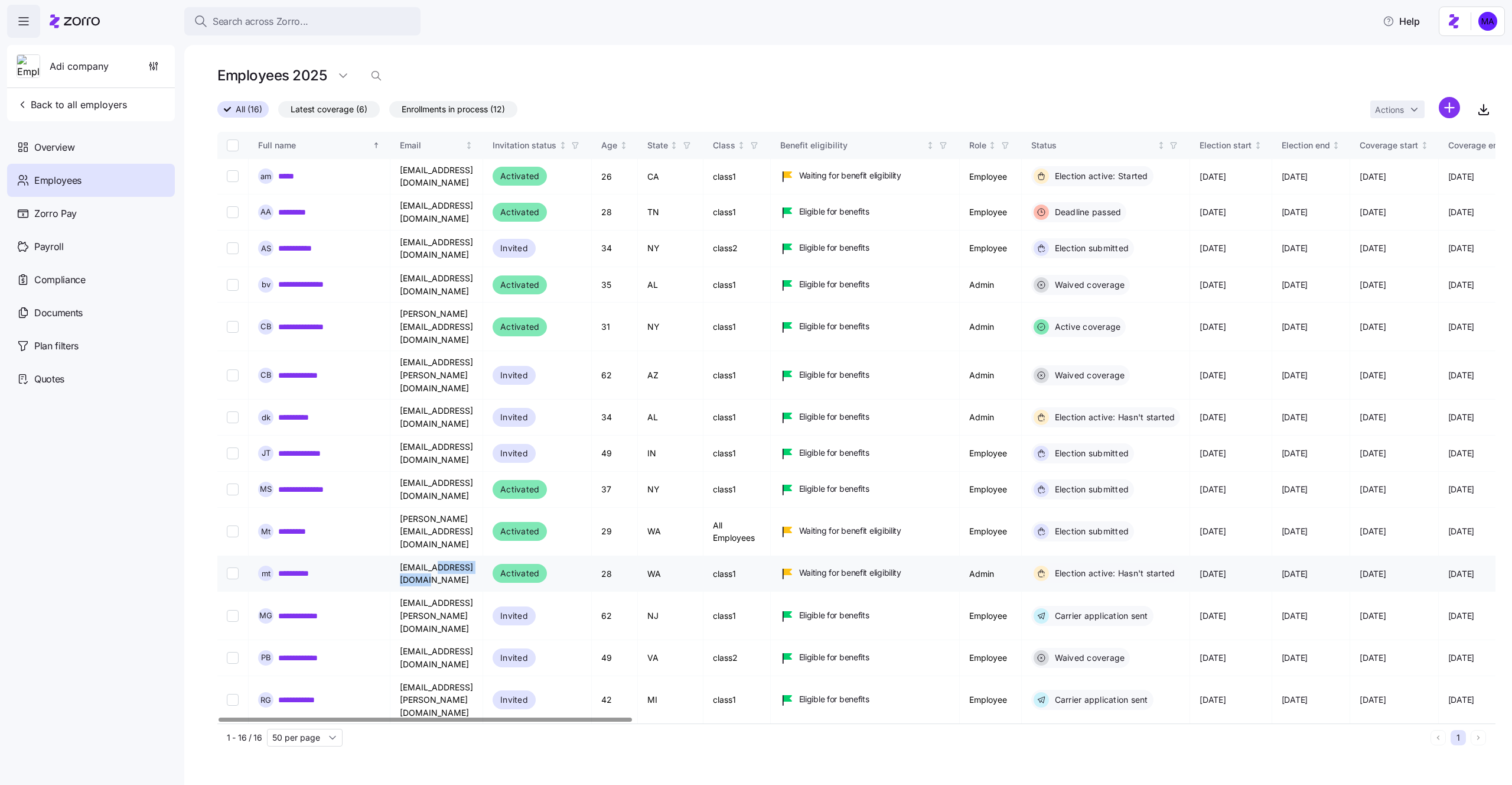
drag, startPoint x: 498, startPoint y: 506, endPoint x: 437, endPoint y: 498, distance: 61.5
click at [435, 556] on td "mika.a+122@myzorro.co" at bounding box center [436, 574] width 92 height 36
click at [483, 508] on td "mika.a+test!@myzorro.co" at bounding box center [436, 532] width 92 height 48
drag, startPoint x: 501, startPoint y: 476, endPoint x: 380, endPoint y: 478, distance: 121.0
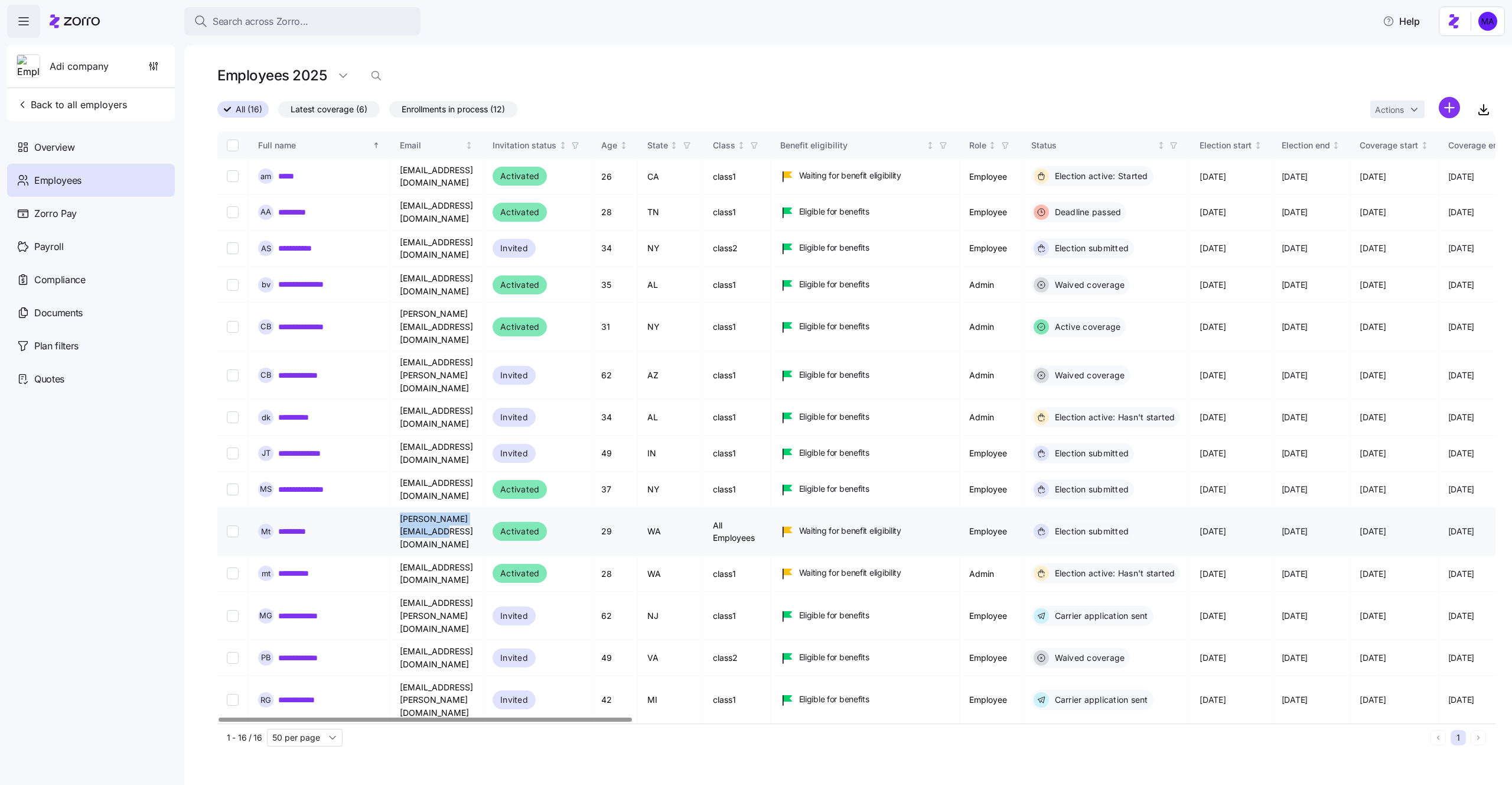
copy tr "mika.a+test!@myzorro.co"
click at [1463, 30] on html "Search across Zorro... Help Adi company Back to all employers Overview Employee…" at bounding box center [756, 388] width 1512 height 777
click at [1461, 69] on div "Log out" at bounding box center [1456, 73] width 46 height 13
